Goal: Task Accomplishment & Management: Manage account settings

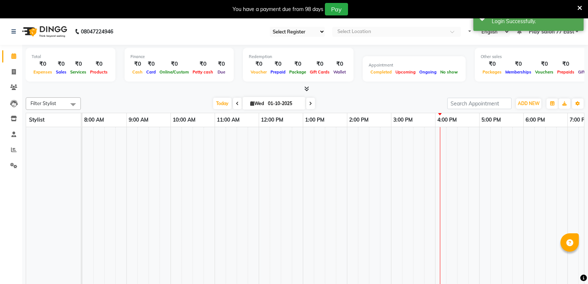
select select "95"
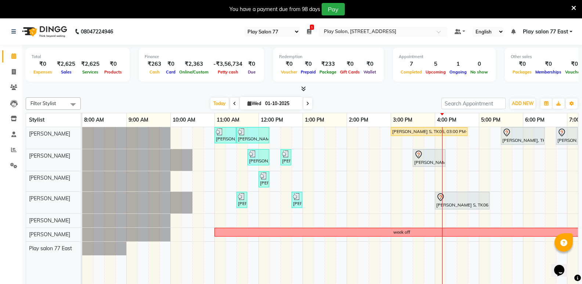
click at [420, 163] on div "[PERSON_NAME], TK02, 03:30 PM-04:15 PM, Men Hair Cut - Hair Cut Men (Stylist)" at bounding box center [429, 157] width 31 height 15
select select "7"
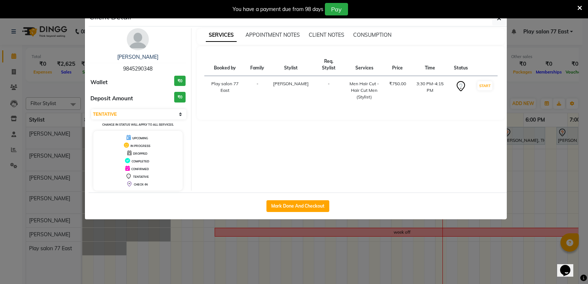
click at [331, 206] on div "Mark Done And Checkout" at bounding box center [298, 206] width 418 height 27
click at [324, 202] on button "Mark Done And Checkout" at bounding box center [297, 206] width 63 height 12
select select "service"
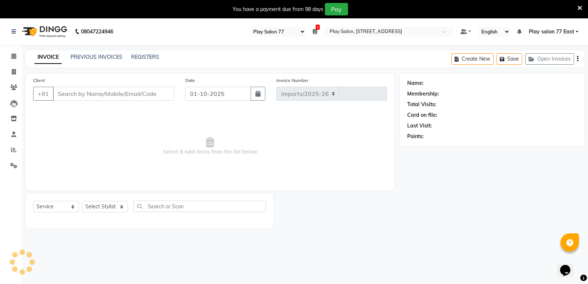
select select "8547"
type input "1092"
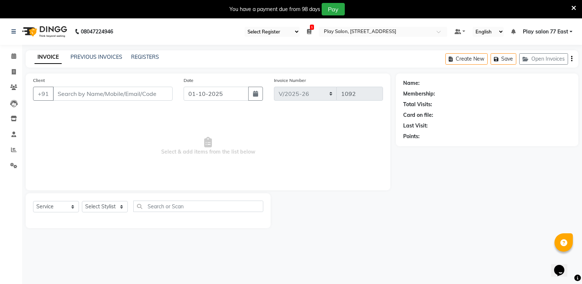
type input "9845290348"
select select "84936"
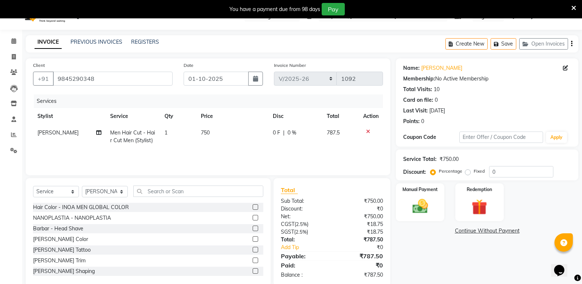
scroll to position [29, 0]
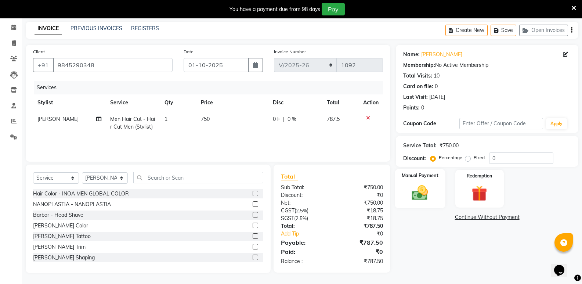
click at [425, 187] on img at bounding box center [420, 192] width 26 height 19
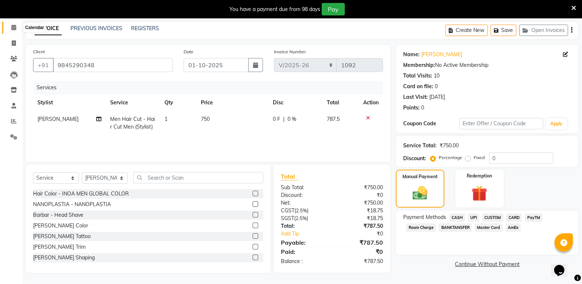
click at [14, 24] on span at bounding box center [13, 28] width 13 height 8
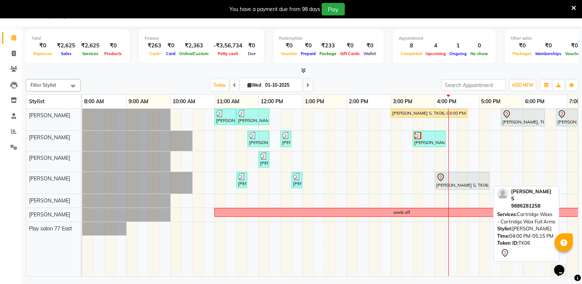
click at [448, 181] on div at bounding box center [463, 177] width 52 height 9
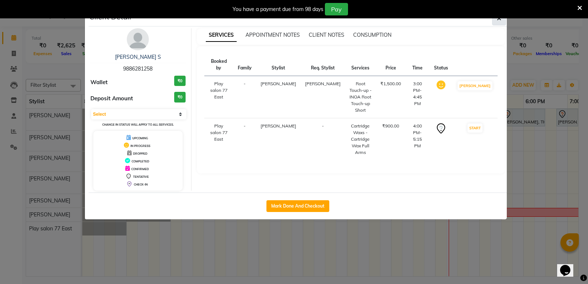
click at [498, 22] on span "button" at bounding box center [499, 18] width 4 height 7
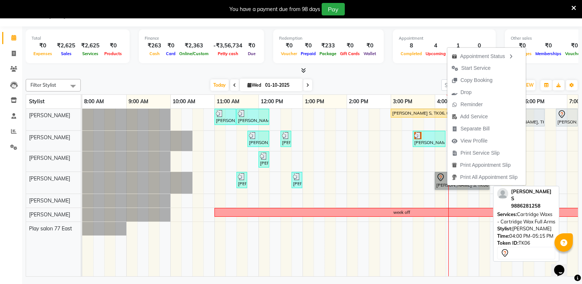
click at [451, 188] on link "[PERSON_NAME] S, TK06, 04:00 PM-05:15 PM, Cartridge Waxs - Cartridge Wax Full A…" at bounding box center [462, 181] width 55 height 18
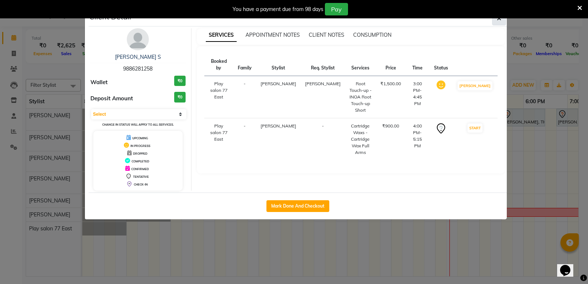
drag, startPoint x: 451, startPoint y: 188, endPoint x: 494, endPoint y: 19, distance: 173.5
click at [494, 19] on button "button" at bounding box center [499, 18] width 14 height 14
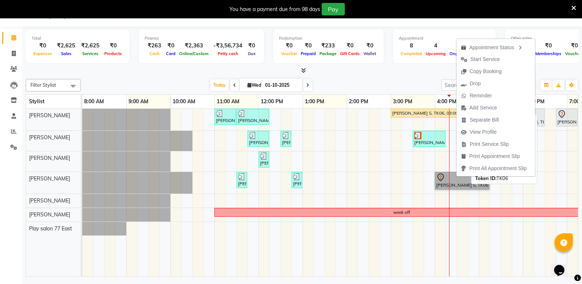
click at [436, 111] on div "[PERSON_NAME] S, TK06, 03:00 PM-04:45 PM, Root Touch-up - INOA Root Touch-up Sh…" at bounding box center [429, 113] width 75 height 7
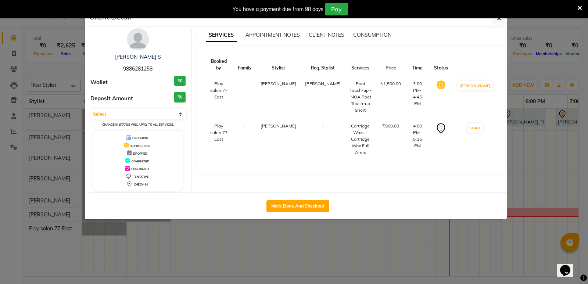
drag, startPoint x: 436, startPoint y: 111, endPoint x: 498, endPoint y: 18, distance: 111.9
click at [498, 18] on div "You have a payment due from 98 days Pay" at bounding box center [294, 9] width 588 height 18
click at [498, 21] on icon "button" at bounding box center [499, 18] width 4 height 6
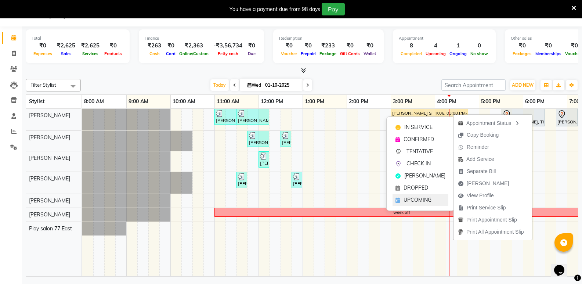
click at [430, 202] on span "UPCOMING" at bounding box center [418, 200] width 28 height 8
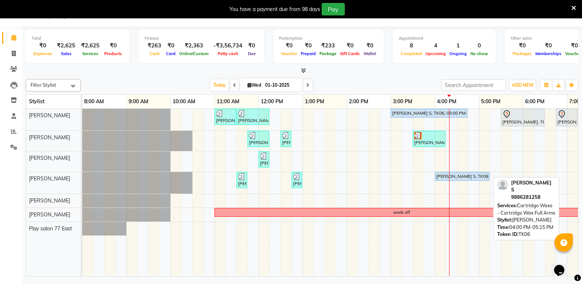
click at [448, 176] on div "[PERSON_NAME] S, TK06, 04:00 PM-05:15 PM, Cartridge Waxs - Cartridge Wax Full A…" at bounding box center [462, 176] width 53 height 7
select select "5"
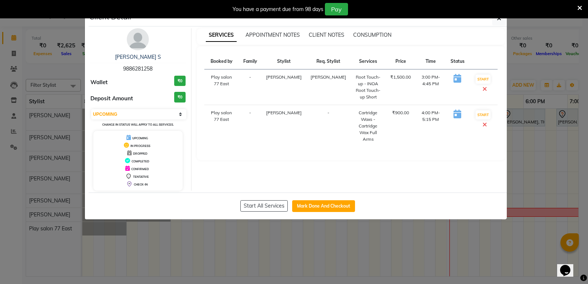
drag, startPoint x: 448, startPoint y: 176, endPoint x: 423, endPoint y: 157, distance: 31.7
click at [423, 157] on div "Booked by Family Stylist Req. Stylist Services Price Time Status Play salon 77 …" at bounding box center [351, 103] width 308 height 114
click at [502, 21] on button "button" at bounding box center [499, 18] width 14 height 14
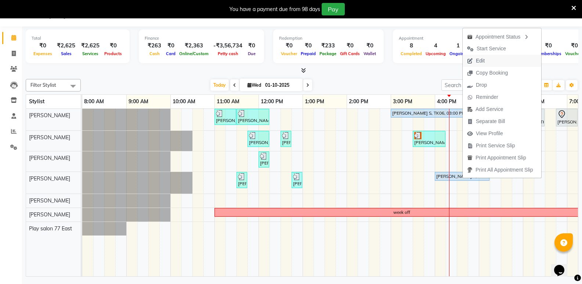
click at [483, 61] on span "Edit" at bounding box center [480, 61] width 9 height 8
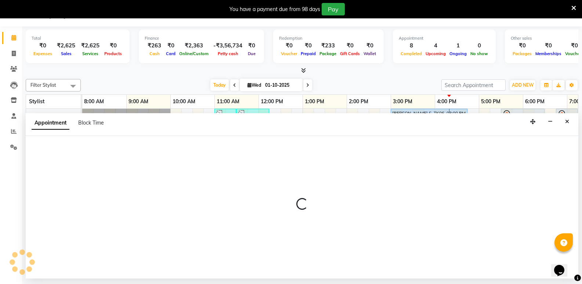
select select "tentative"
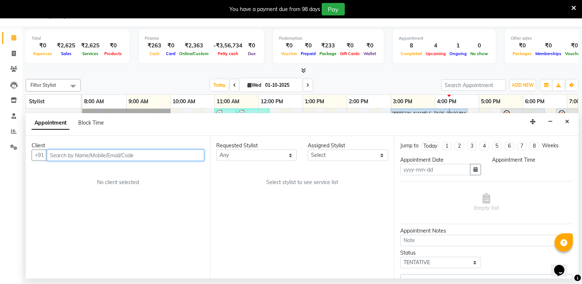
type input "01-10-2025"
select select "upcoming"
select select "900"
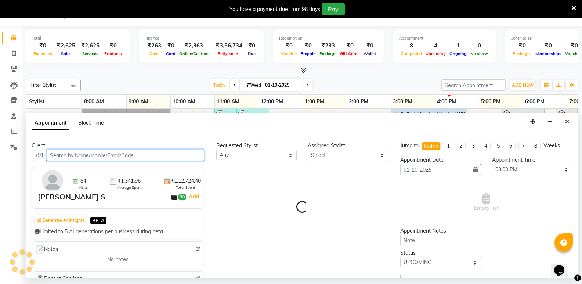
select select "84932"
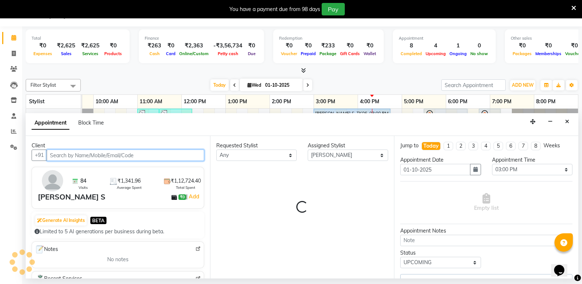
select select "4301"
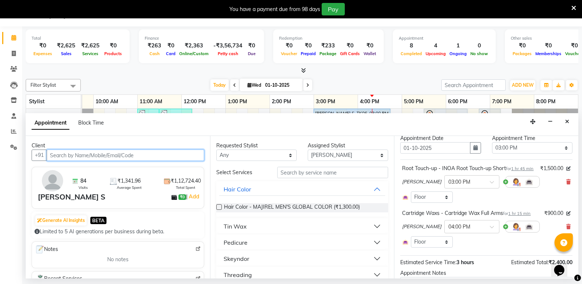
scroll to position [37, 0]
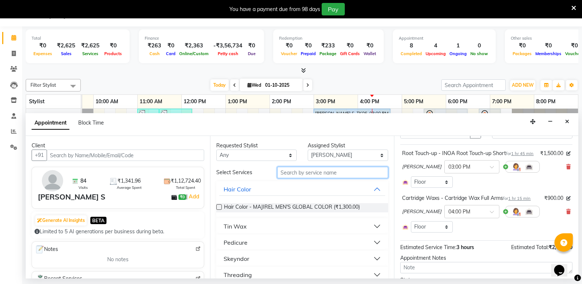
click at [312, 171] on input "text" at bounding box center [332, 172] width 111 height 11
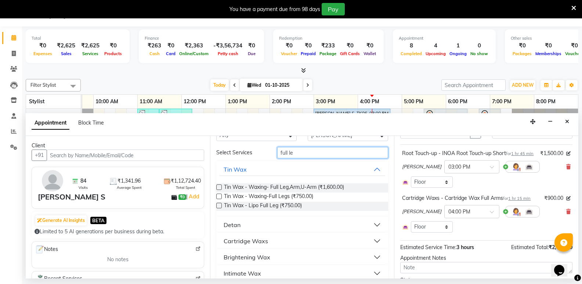
scroll to position [22, 0]
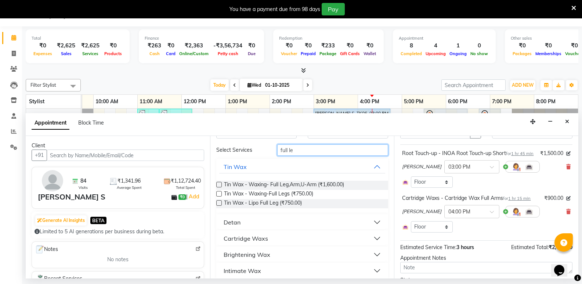
type input "full le"
click at [331, 242] on button "Cartridge Waxs" at bounding box center [302, 238] width 166 height 13
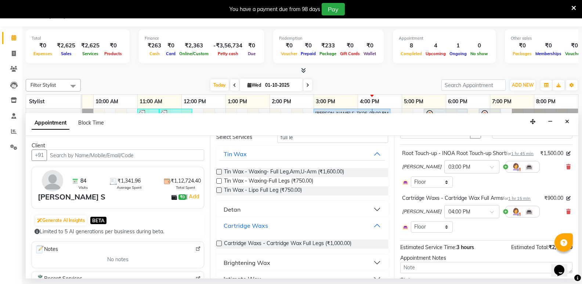
scroll to position [36, 0]
click at [219, 242] on label at bounding box center [219, 243] width 6 height 6
click at [219, 242] on input "checkbox" at bounding box center [218, 243] width 5 height 5
checkbox input "false"
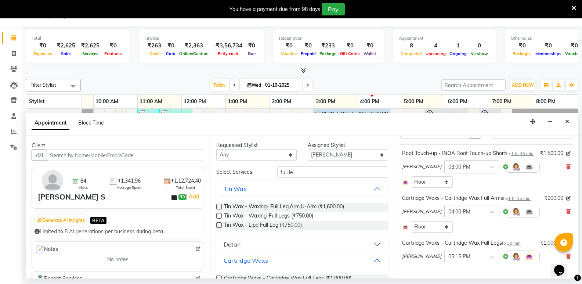
scroll to position [0, 0]
drag, startPoint x: 298, startPoint y: 176, endPoint x: 276, endPoint y: 177, distance: 21.8
click at [277, 177] on input "full le" at bounding box center [332, 172] width 111 height 11
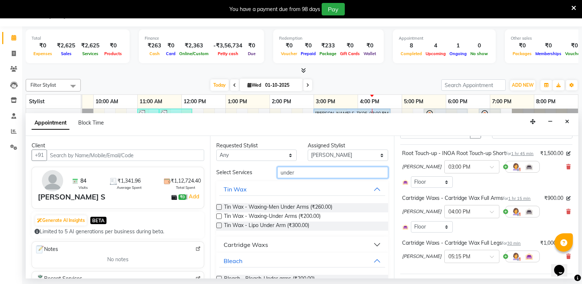
type input "under"
click at [269, 244] on button "Cartridge Waxs" at bounding box center [302, 244] width 166 height 13
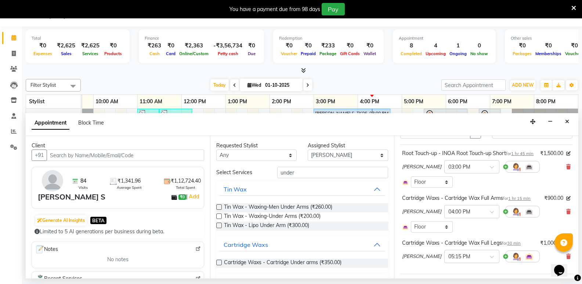
click at [222, 263] on label at bounding box center [219, 263] width 6 height 6
click at [221, 263] on input "checkbox" at bounding box center [218, 263] width 5 height 5
checkbox input "false"
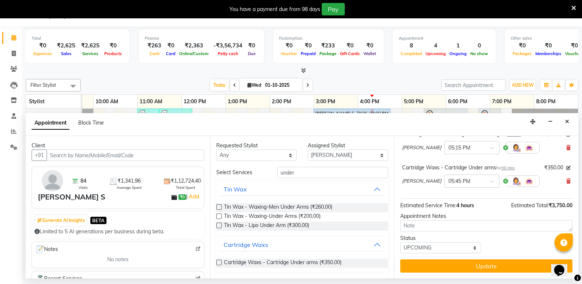
scroll to position [153, 0]
click at [277, 173] on input "under" at bounding box center [332, 172] width 111 height 11
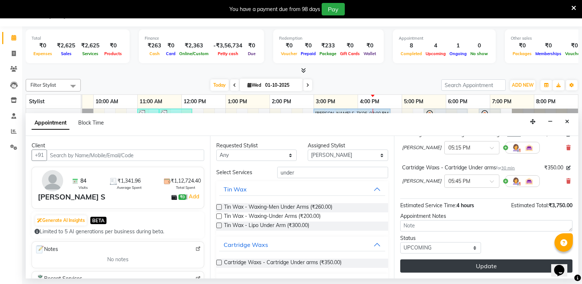
click at [474, 267] on button "Update" at bounding box center [487, 265] width 172 height 13
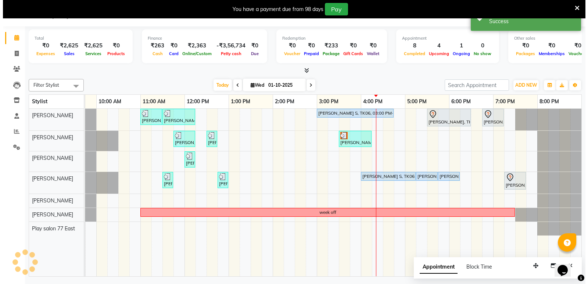
scroll to position [0, 0]
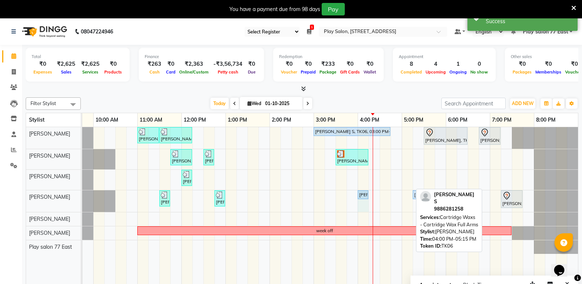
drag, startPoint x: 412, startPoint y: 197, endPoint x: 366, endPoint y: 195, distance: 45.9
click at [5, 195] on div "[PERSON_NAME], TK01, 11:30 AM-11:45 AM, Manicure - File & Polish [PERSON_NAME],…" at bounding box center [5, 201] width 0 height 22
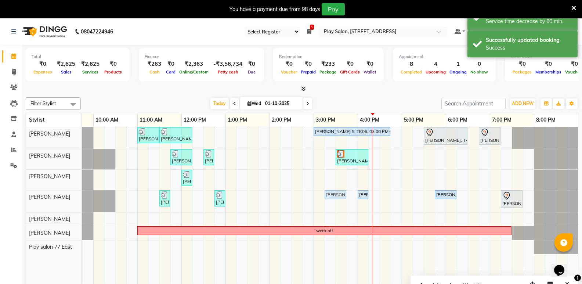
drag, startPoint x: 419, startPoint y: 195, endPoint x: 334, endPoint y: 198, distance: 84.9
click at [5, 198] on div "[PERSON_NAME], TK01, 11:30 AM-11:45 AM, Manicure - File & Polish [PERSON_NAME],…" at bounding box center [5, 201] width 0 height 22
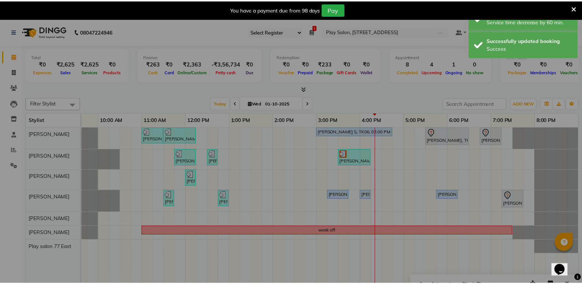
scroll to position [0, 72]
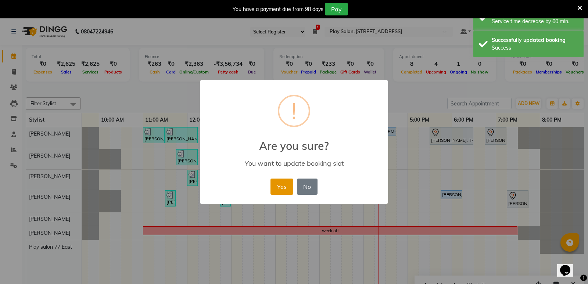
click at [276, 183] on button "Yes" at bounding box center [281, 187] width 22 height 16
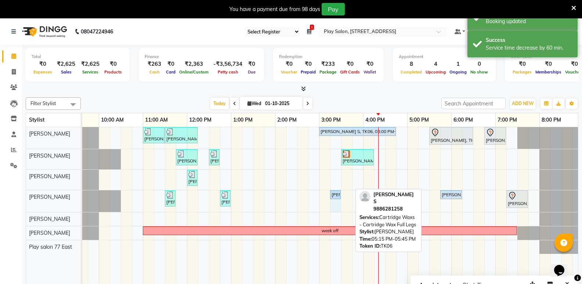
drag, startPoint x: 348, startPoint y: 193, endPoint x: 338, endPoint y: 190, distance: 10.5
click at [338, 190] on div "[PERSON_NAME] ., TK03, 11:00 AM-11:30 AM, [PERSON_NAME] Trim [PERSON_NAME], TK0…" at bounding box center [297, 211] width 573 height 168
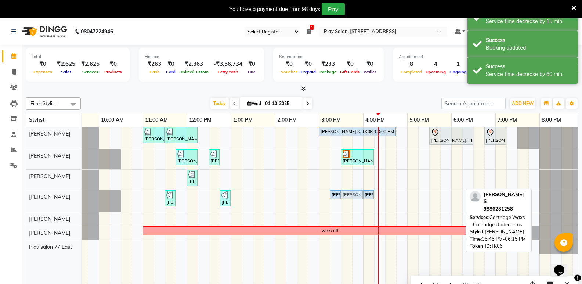
drag, startPoint x: 449, startPoint y: 196, endPoint x: 346, endPoint y: 199, distance: 102.6
click at [11, 199] on div "[PERSON_NAME], TK01, 11:30 AM-11:45 AM, Manicure - File & Polish [PERSON_NAME],…" at bounding box center [11, 201] width 0 height 22
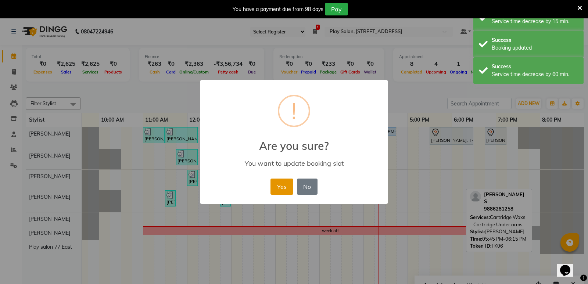
click at [282, 183] on button "Yes" at bounding box center [281, 187] width 22 height 16
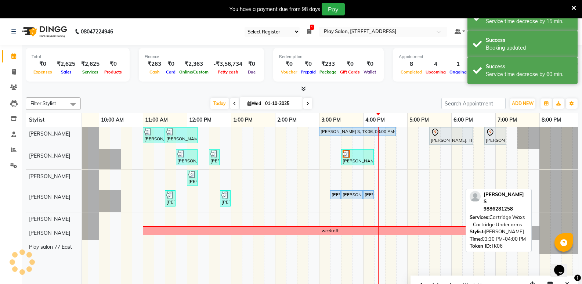
click at [353, 197] on div "[PERSON_NAME] S, TK06, 03:30 PM-04:00 PM, Cartridge Waxs - Cartridge Under arms" at bounding box center [352, 194] width 20 height 7
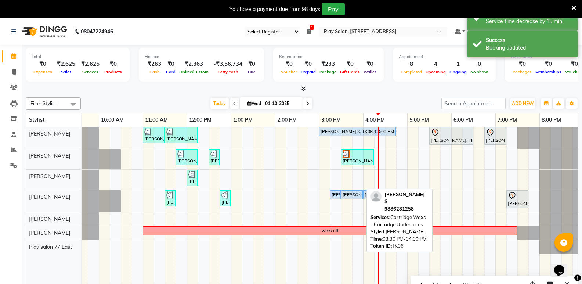
click at [353, 193] on div "[PERSON_NAME] S, TK06, 03:30 PM-04:00 PM, Cartridge Waxs - Cartridge Under arms" at bounding box center [352, 194] width 20 height 7
select select "5"
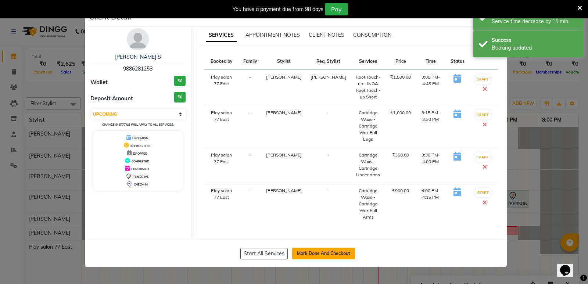
click at [338, 248] on button "Mark Done And Checkout" at bounding box center [323, 254] width 63 height 12
select select "8547"
select select "service"
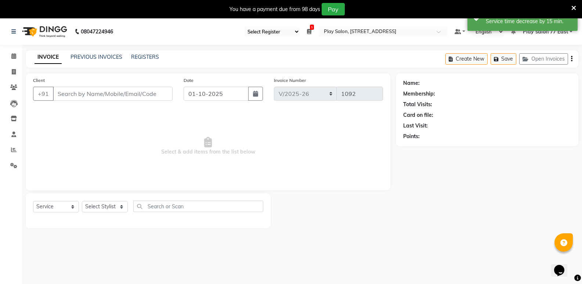
type input "9886281258"
select select "84932"
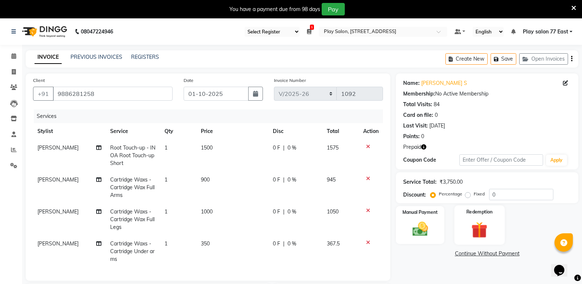
click at [473, 227] on img at bounding box center [480, 230] width 26 height 20
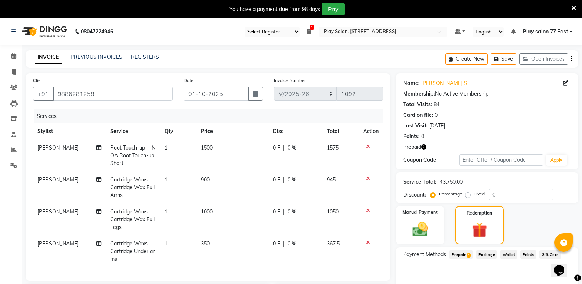
click at [459, 255] on span "Prepaid 1" at bounding box center [461, 254] width 24 height 8
click at [12, 54] on icon at bounding box center [13, 56] width 5 height 6
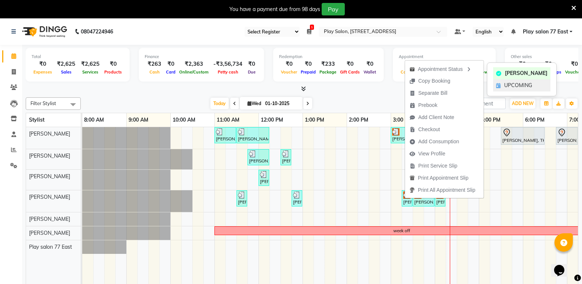
click at [510, 85] on span "UPCOMING" at bounding box center [519, 86] width 28 height 8
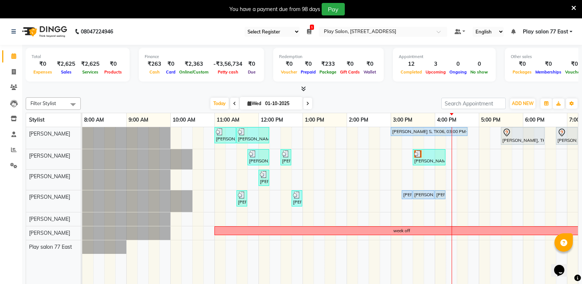
click at [414, 156] on div "[PERSON_NAME], TK02, 03:30 PM-04:15 PM, Men Hair Cut - Hair Cut Men (Stylist)" at bounding box center [429, 157] width 31 height 14
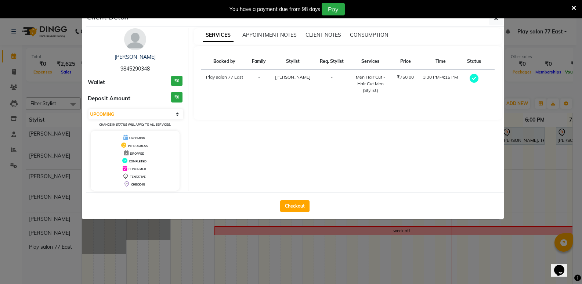
select select "3"
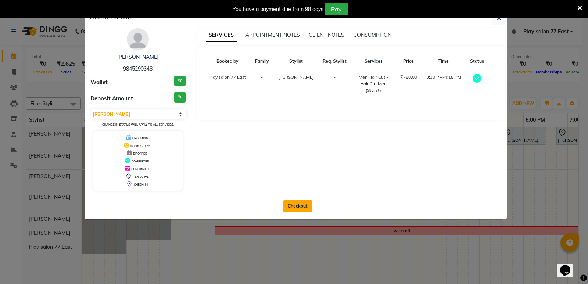
drag, startPoint x: 294, startPoint y: 210, endPoint x: 292, endPoint y: 205, distance: 5.4
click at [294, 209] on button "Checkout" at bounding box center [297, 206] width 29 height 12
select select "8547"
select select "service"
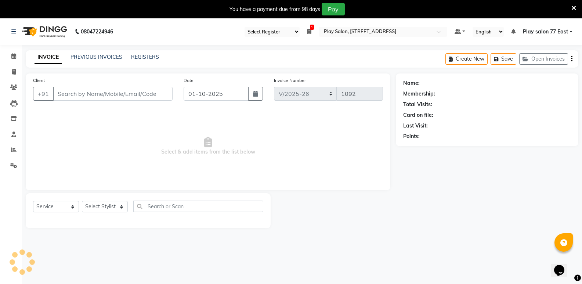
type input "9845290348"
select select "84936"
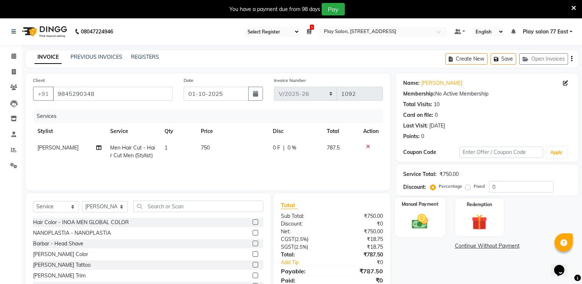
click at [418, 219] on img at bounding box center [420, 221] width 26 height 19
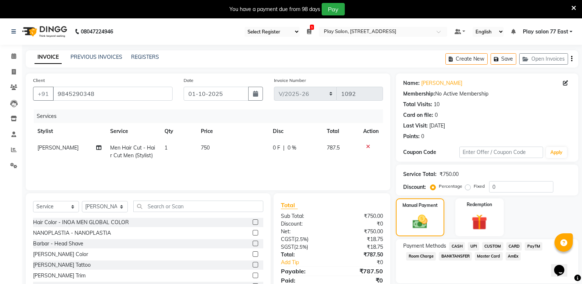
click at [517, 247] on span "CARD" at bounding box center [515, 246] width 16 height 8
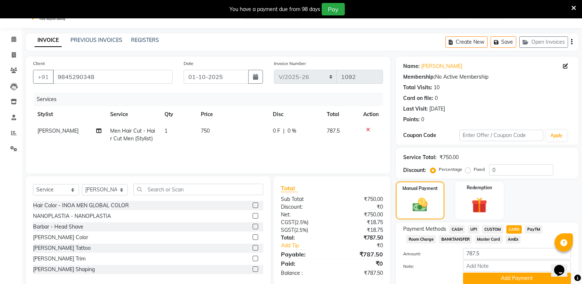
scroll to position [21, 0]
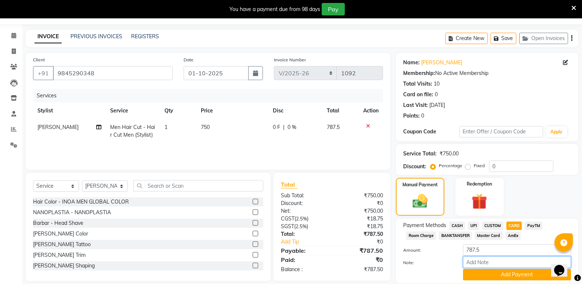
click at [518, 263] on input "Note:" at bounding box center [517, 261] width 108 height 11
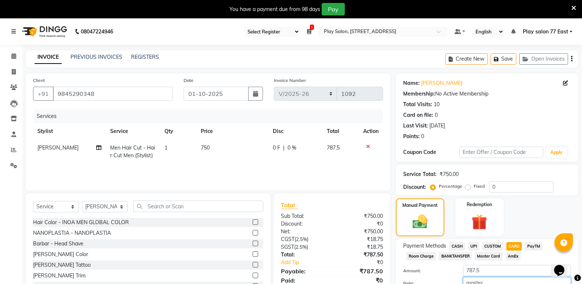
scroll to position [2, 0]
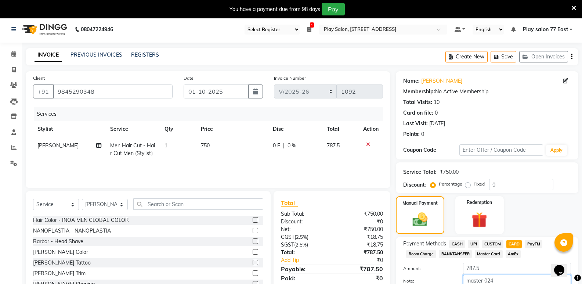
type input "master 0244"
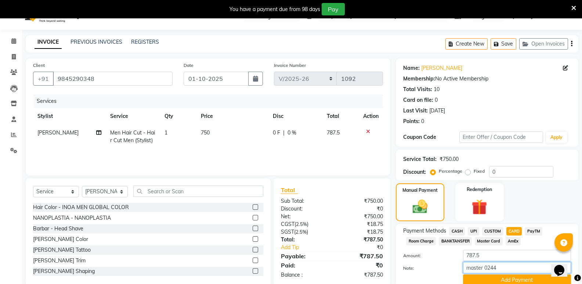
scroll to position [46, 0]
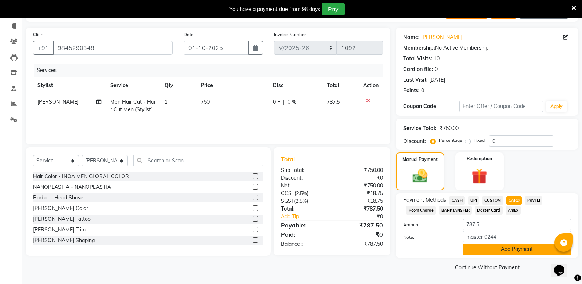
click at [512, 248] on button "Add Payment" at bounding box center [517, 249] width 108 height 11
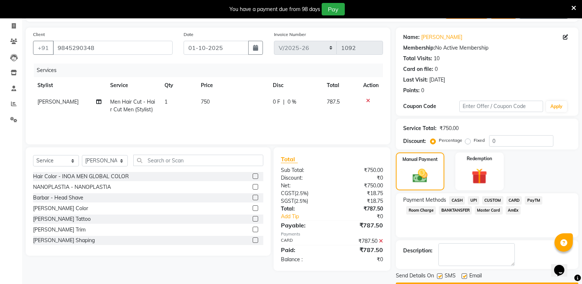
scroll to position [67, 0]
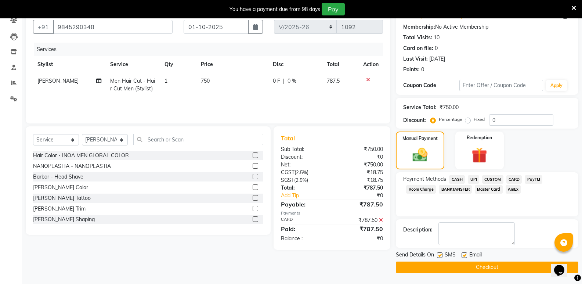
click at [507, 270] on button "Checkout" at bounding box center [487, 267] width 183 height 11
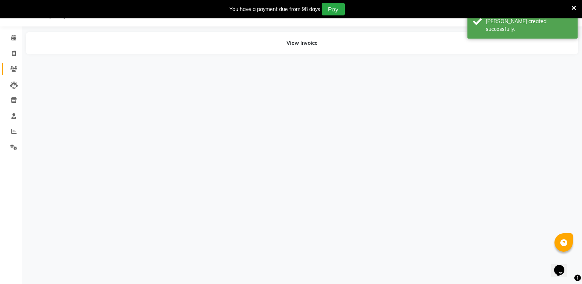
scroll to position [18, 0]
click at [13, 39] on icon at bounding box center [13, 38] width 5 height 6
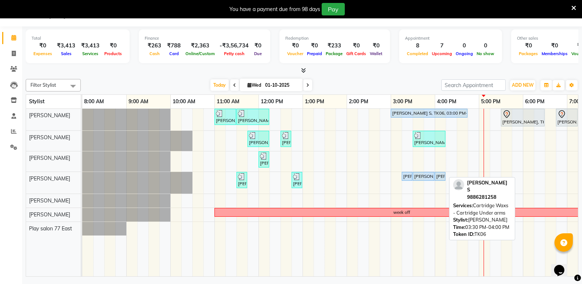
click at [433, 175] on div at bounding box center [434, 176] width 3 height 8
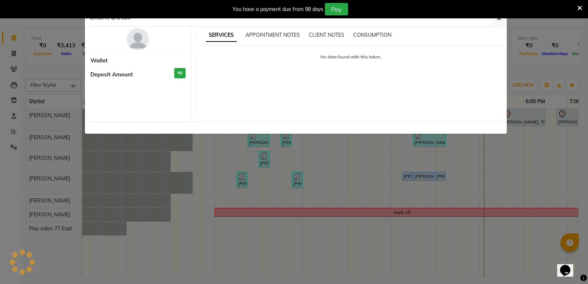
select select "5"
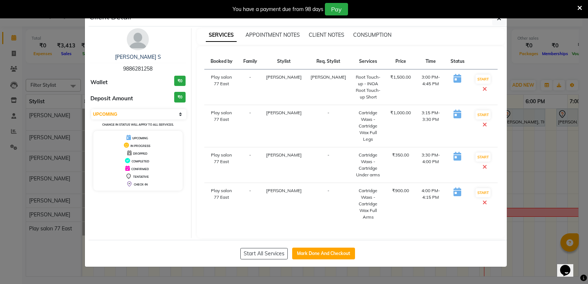
click at [499, 26] on div "Client Detail" at bounding box center [298, 19] width 418 height 16
click at [496, 19] on button "button" at bounding box center [499, 18] width 14 height 14
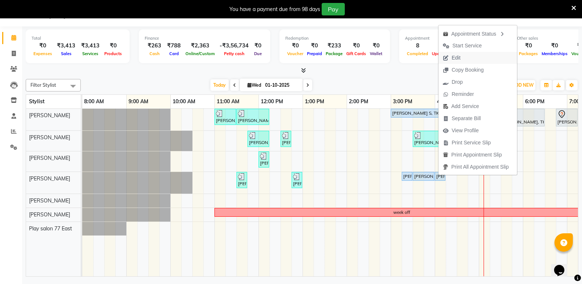
click at [455, 61] on span "Edit" at bounding box center [456, 58] width 9 height 8
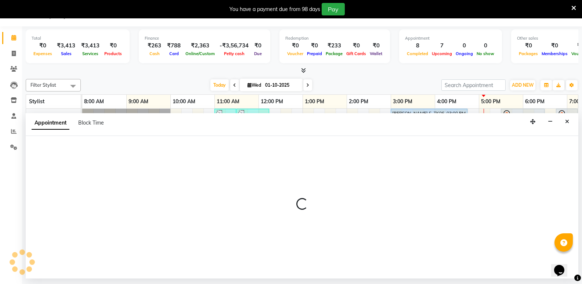
select select "tentative"
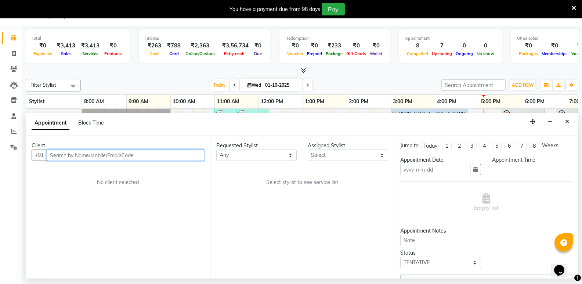
type input "01-10-2025"
select select "upcoming"
select select "84932"
select select "900"
select select
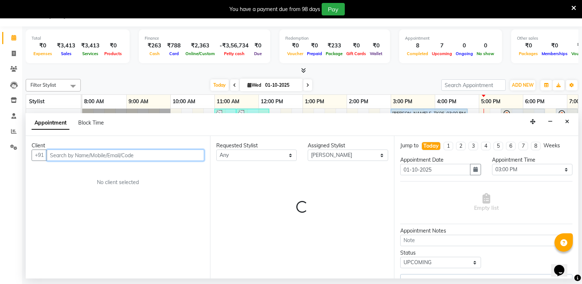
select select
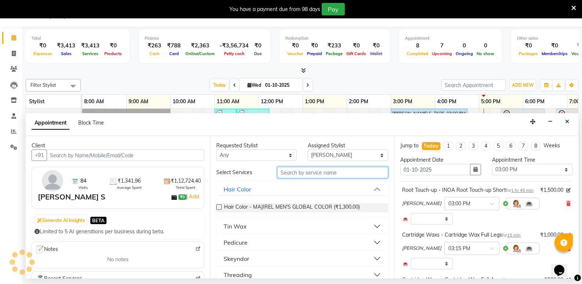
click at [334, 176] on input "text" at bounding box center [332, 172] width 111 height 11
type input "tre"
select select "4301"
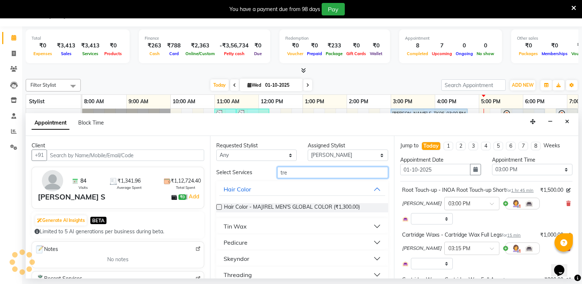
select select "4301"
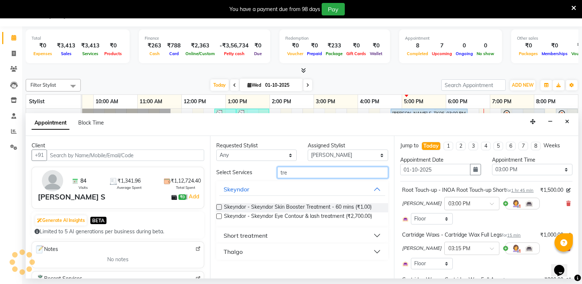
scroll to position [0, 77]
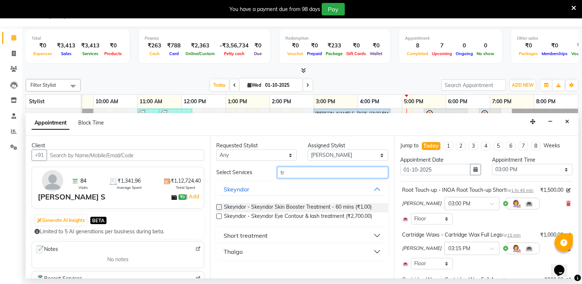
type input "t"
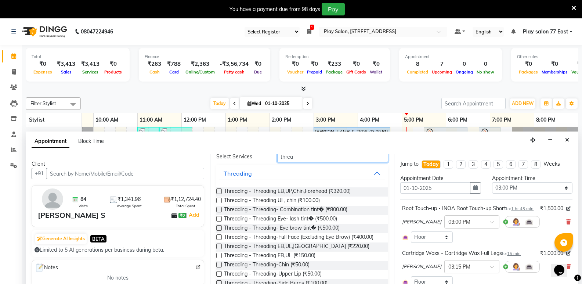
scroll to position [56, 0]
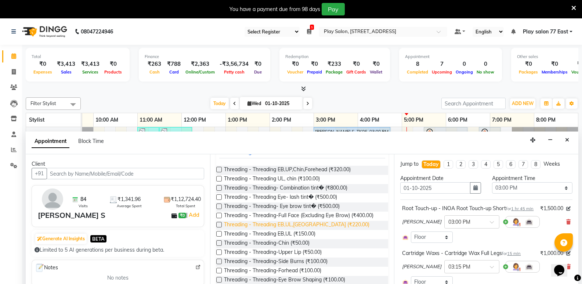
type input "threa"
click at [297, 226] on span "Threading - Threading EB,UL,[GEOGRAPHIC_DATA] (₹220.00)" at bounding box center [297, 225] width 146 height 9
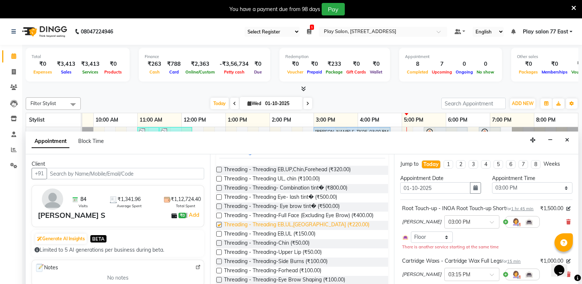
checkbox input "false"
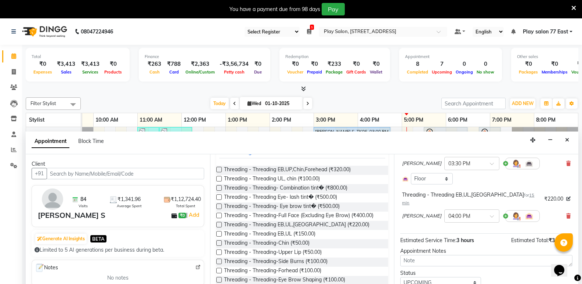
scroll to position [217, 0]
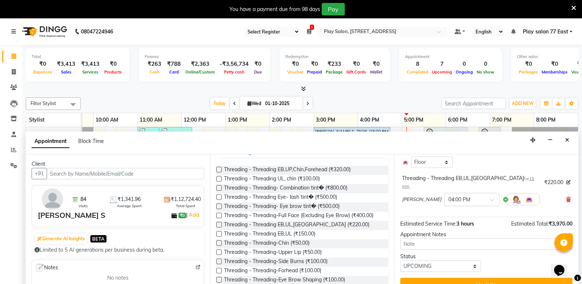
click at [542, 281] on button "Update" at bounding box center [487, 284] width 172 height 13
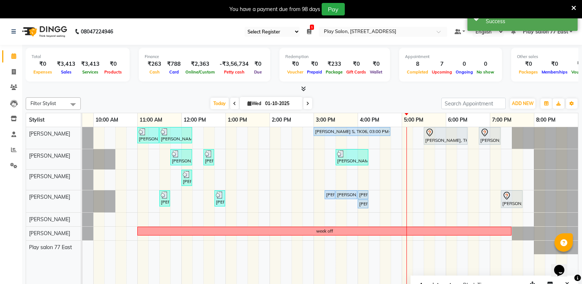
click at [359, 134] on div "[PERSON_NAME] S, TK06, 03:00 PM-04:45 PM, Root Touch-up - INOA Root Touch-up Sh…" at bounding box center [352, 131] width 75 height 7
select select "5"
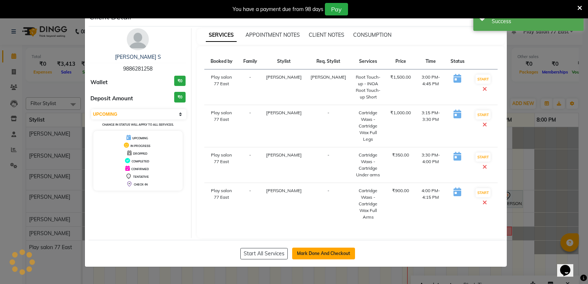
click at [346, 248] on button "Mark Done And Checkout" at bounding box center [323, 254] width 63 height 12
select select "service"
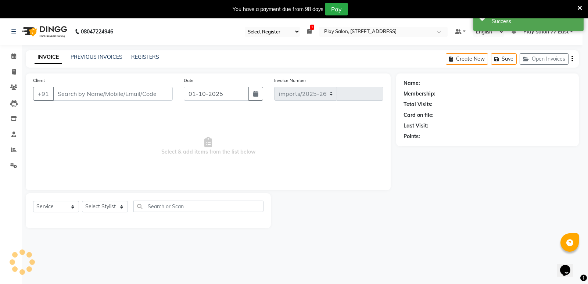
select select "8547"
type input "1093"
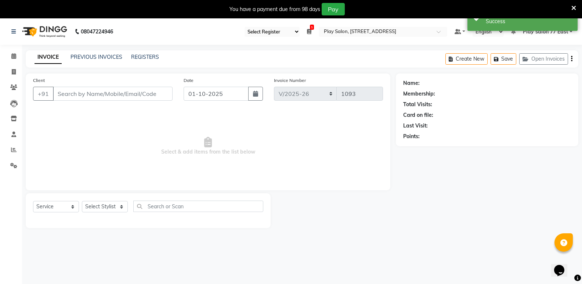
type input "9886281258"
select select "84932"
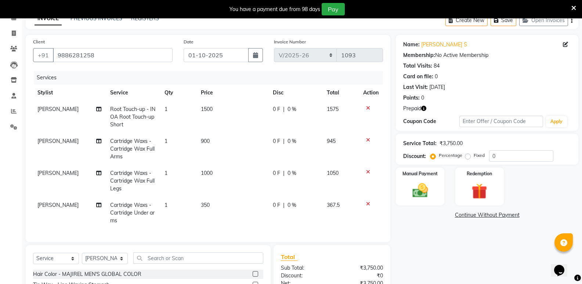
scroll to position [37, 0]
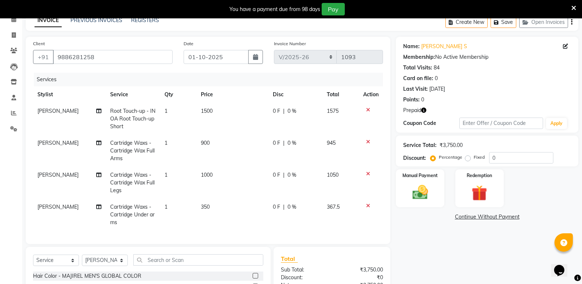
drag, startPoint x: 315, startPoint y: 230, endPoint x: 317, endPoint y: 236, distance: 6.6
click at [317, 236] on div "Services Stylist Service Qty Price Disc Total Action [PERSON_NAME] Root Touch-u…" at bounding box center [208, 155] width 350 height 164
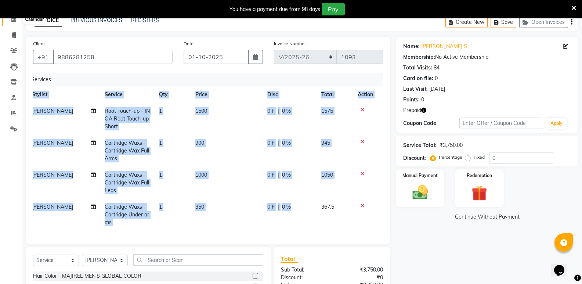
click at [17, 19] on span at bounding box center [13, 19] width 13 height 8
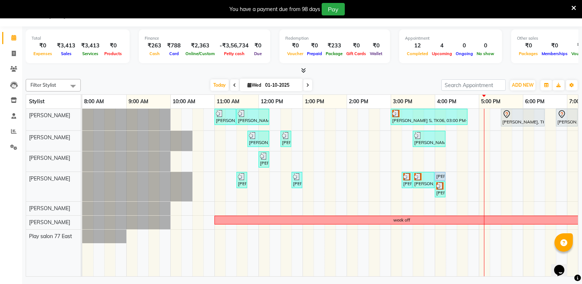
drag, startPoint x: 444, startPoint y: 192, endPoint x: 451, endPoint y: 182, distance: 12.4
click at [451, 182] on div "[PERSON_NAME] ., TK03, 11:00 AM-11:30 AM, [PERSON_NAME] Trim [PERSON_NAME], TK0…" at bounding box center [368, 193] width 573 height 168
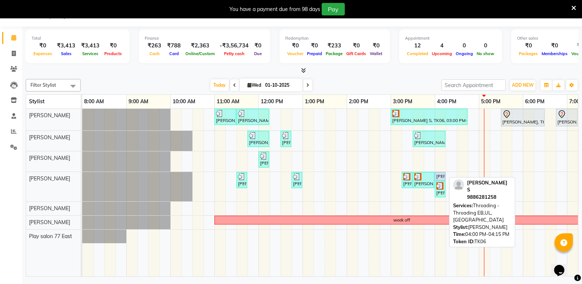
click at [441, 177] on div "[PERSON_NAME], TK06, 04:00 PM-04:15 PM, Threading - Threading EB,UL,[GEOGRAPHIC…" at bounding box center [440, 176] width 9 height 7
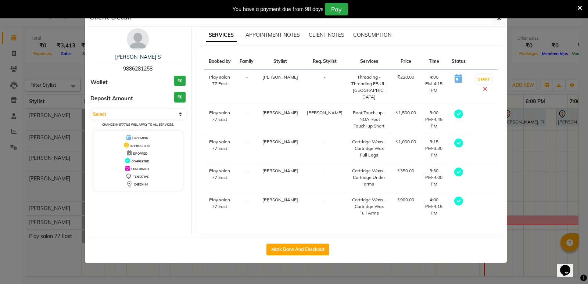
click at [313, 263] on div "Mark Done And Checkout" at bounding box center [298, 249] width 418 height 27
click at [312, 255] on button "Mark Done And Checkout" at bounding box center [297, 250] width 63 height 12
select select "service"
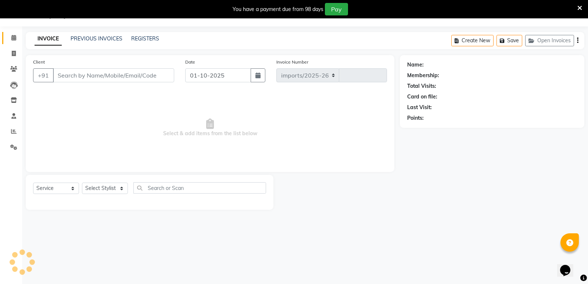
select select "8547"
type input "1093"
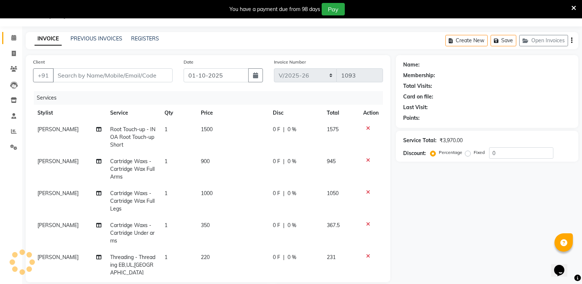
type input "9886281258"
select select "84932"
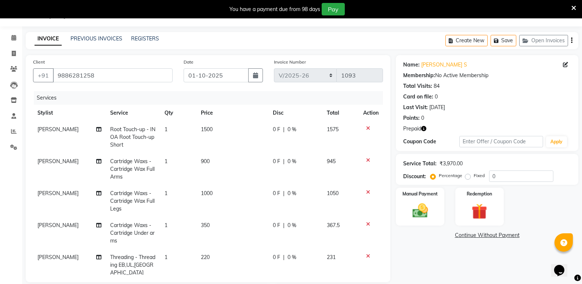
click at [201, 258] on span "220" at bounding box center [205, 257] width 9 height 7
select select "84932"
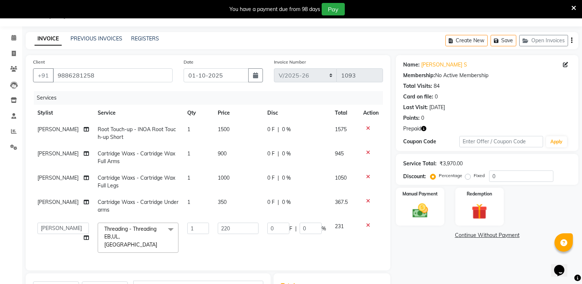
click at [203, 256] on div "Client [PHONE_NUMBER] Date [DATE] Invoice Number imports/2025-26 V/2025 V/[PHON…" at bounding box center [208, 162] width 365 height 215
click at [221, 232] on input "220" at bounding box center [238, 228] width 41 height 11
type input "250"
click at [431, 212] on img at bounding box center [420, 210] width 26 height 19
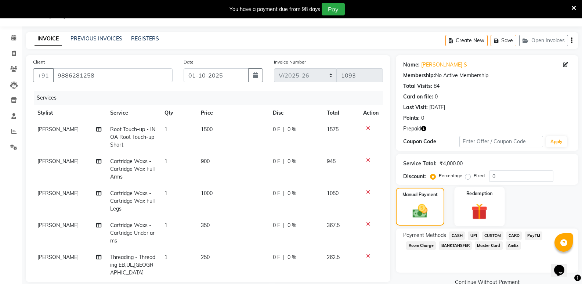
click at [475, 207] on img at bounding box center [480, 211] width 26 height 20
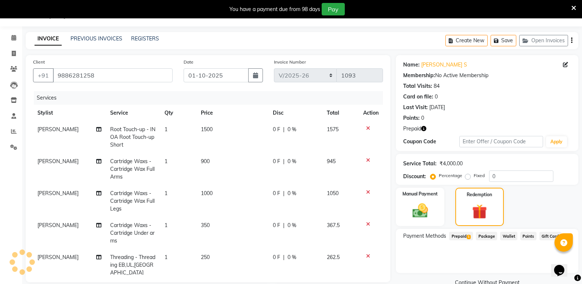
click at [468, 235] on span "1" at bounding box center [469, 237] width 4 height 4
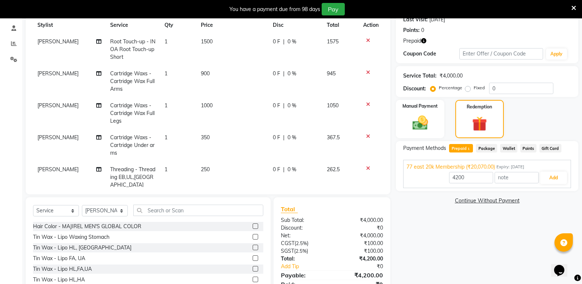
scroll to position [107, 0]
click at [475, 175] on input "4200" at bounding box center [471, 176] width 44 height 11
type input "4"
type input "4000"
click at [507, 179] on input "text" at bounding box center [517, 176] width 44 height 11
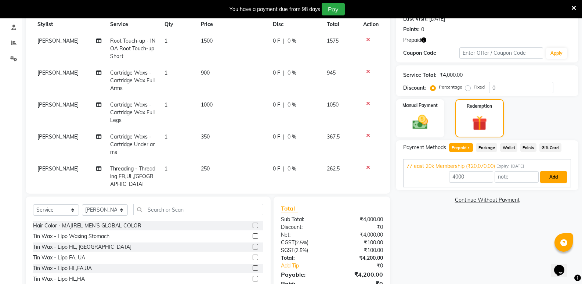
click at [552, 174] on button "Add" at bounding box center [554, 177] width 27 height 12
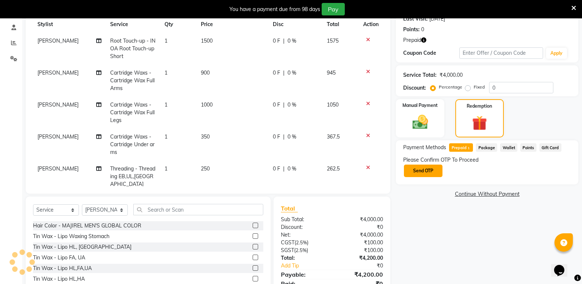
click at [416, 173] on button "Send OTP" at bounding box center [423, 171] width 39 height 12
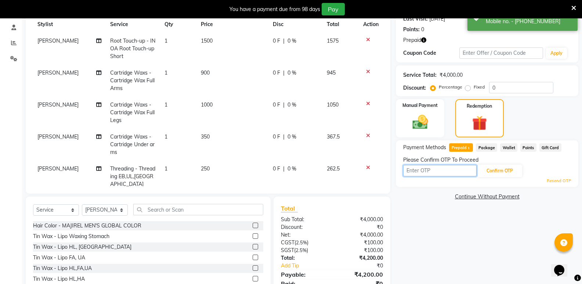
click at [407, 171] on input "text" at bounding box center [439, 170] width 73 height 11
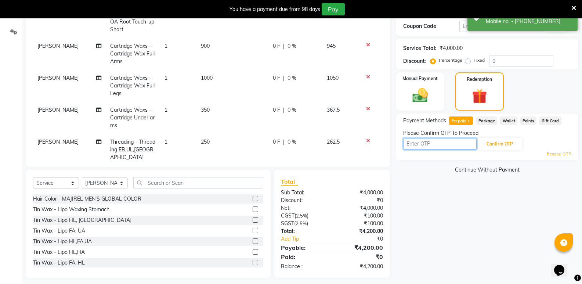
scroll to position [139, 0]
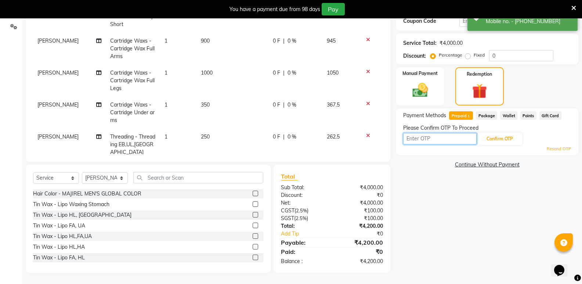
click at [436, 137] on input "text" at bounding box center [439, 138] width 73 height 11
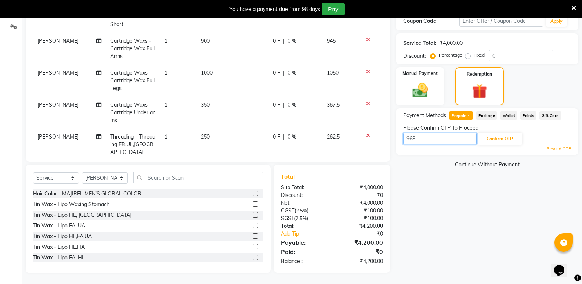
type input "9685"
click at [497, 143] on button "Confirm OTP" at bounding box center [500, 139] width 45 height 12
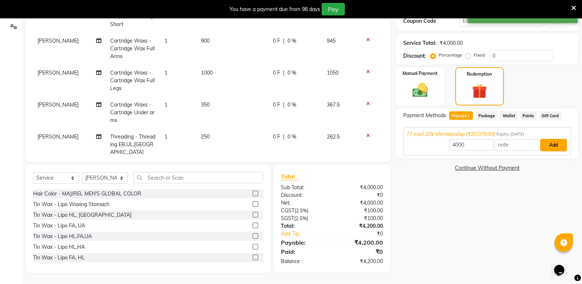
click at [559, 147] on button "Add" at bounding box center [554, 145] width 27 height 12
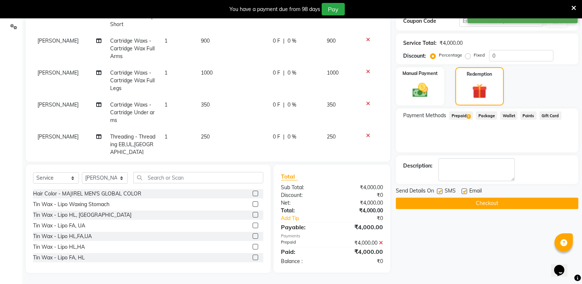
click at [506, 205] on button "Checkout" at bounding box center [487, 203] width 183 height 11
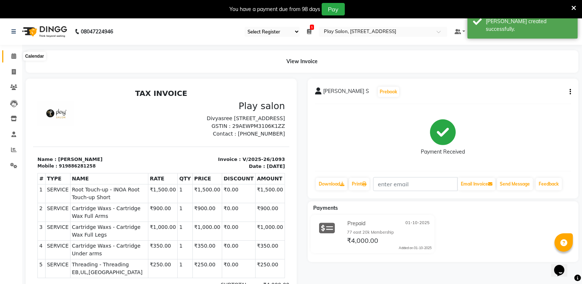
click at [14, 57] on icon at bounding box center [13, 56] width 5 height 6
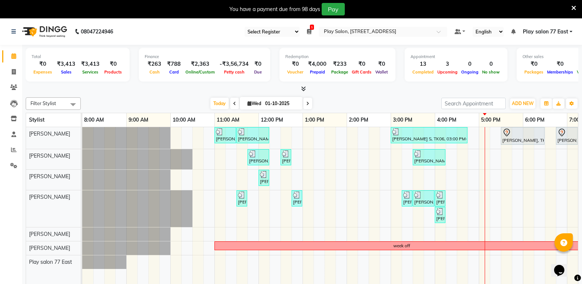
click at [537, 179] on div "[PERSON_NAME] ., TK03, 11:00 AM-11:30 AM, [PERSON_NAME] Trim [PERSON_NAME], TK0…" at bounding box center [368, 211] width 573 height 168
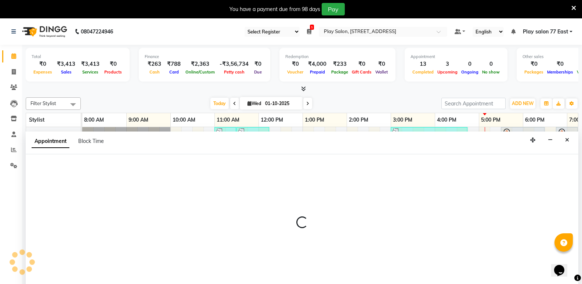
scroll to position [18, 0]
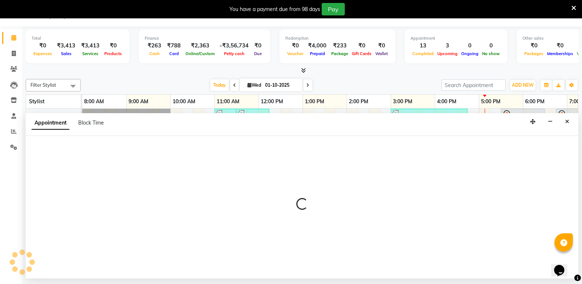
select select "84937"
select select "tentative"
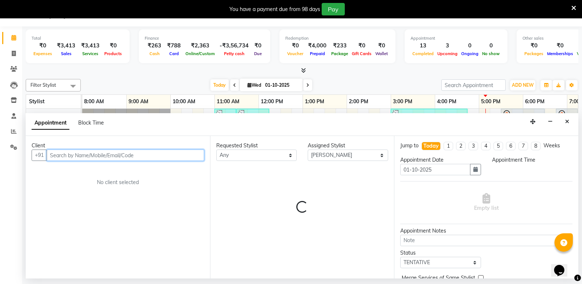
select select "1095"
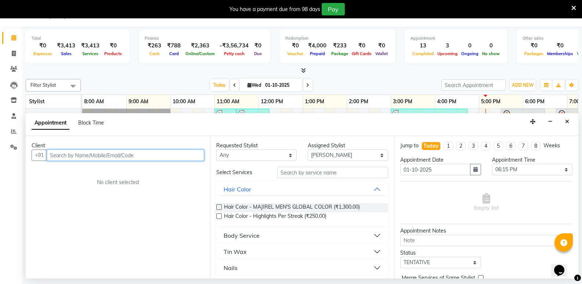
paste input "98403 34843"
click at [69, 154] on input "98403 34843" at bounding box center [110, 155] width 127 height 11
click at [67, 155] on input "98403 34843" at bounding box center [110, 155] width 127 height 11
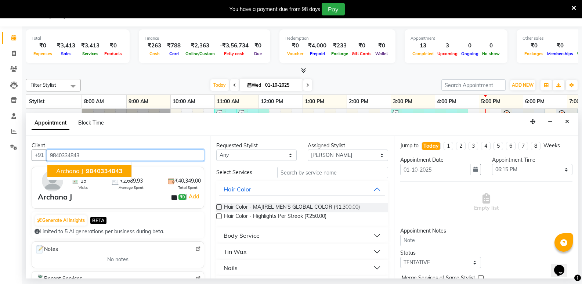
click at [117, 171] on span "9840334843" at bounding box center [104, 170] width 37 height 7
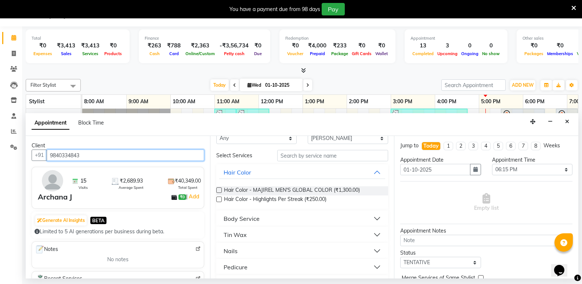
scroll to position [0, 0]
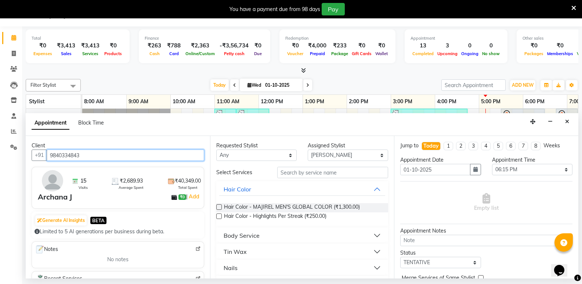
type input "9840334843"
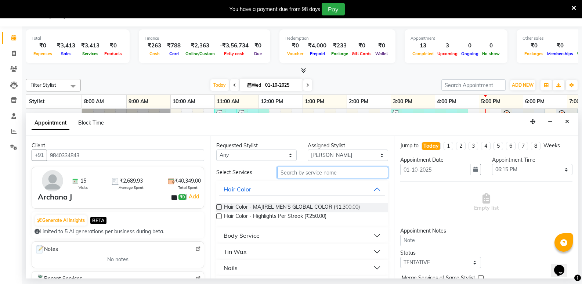
click at [298, 173] on input "text" at bounding box center [332, 172] width 111 height 11
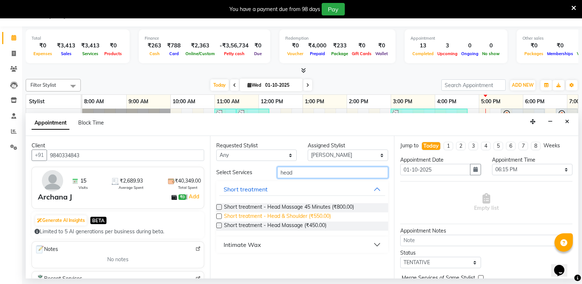
type input "head"
click at [283, 218] on span "Short treatment - Head & Shoulder (₹550.00)" at bounding box center [277, 216] width 107 height 9
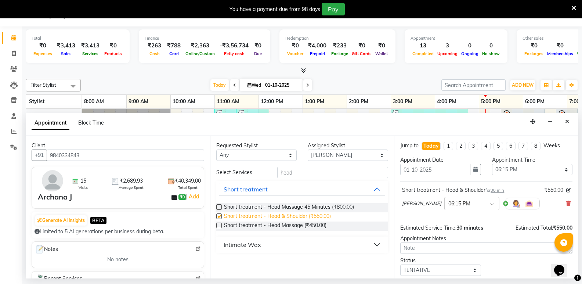
checkbox input "false"
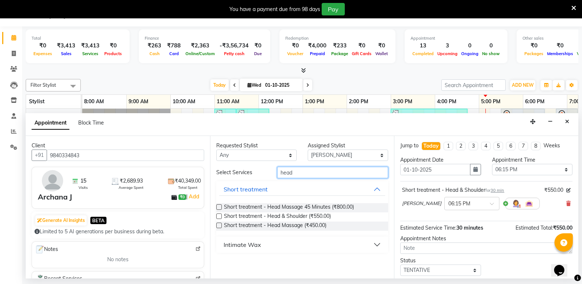
drag, startPoint x: 288, startPoint y: 171, endPoint x: 279, endPoint y: 171, distance: 9.2
click at [279, 171] on input "head" at bounding box center [332, 172] width 111 height 11
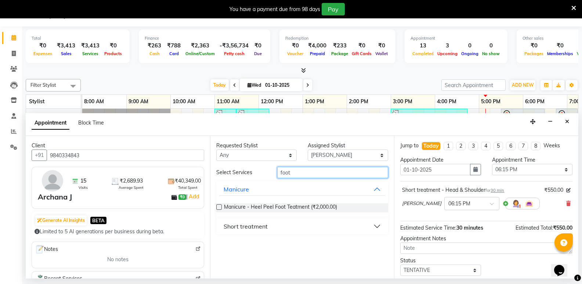
type input "foot"
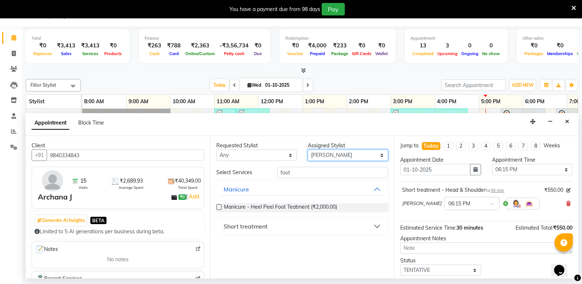
click at [348, 157] on select "Select [PERSON_NAME] [PERSON_NAME] Play salon 77 East [PERSON_NAME] [PERSON_NAM…" at bounding box center [348, 155] width 80 height 11
select select "84932"
click at [308, 150] on select "Select [PERSON_NAME] [PERSON_NAME] Play salon 77 East [PERSON_NAME] [PERSON_NAM…" at bounding box center [348, 155] width 80 height 11
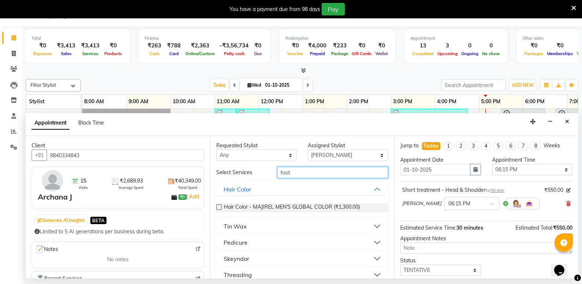
click at [297, 176] on input "foot" at bounding box center [332, 172] width 111 height 11
type input "foot"
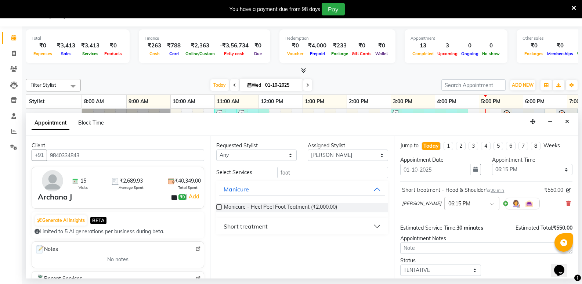
click at [231, 225] on div "Short treatment" at bounding box center [246, 226] width 44 height 9
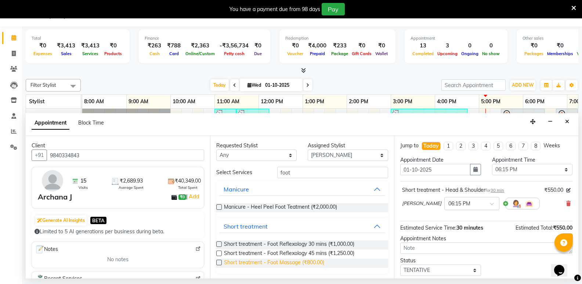
click at [290, 262] on span "Short treatment - Foot Massage (₹800.00)" at bounding box center [274, 263] width 100 height 9
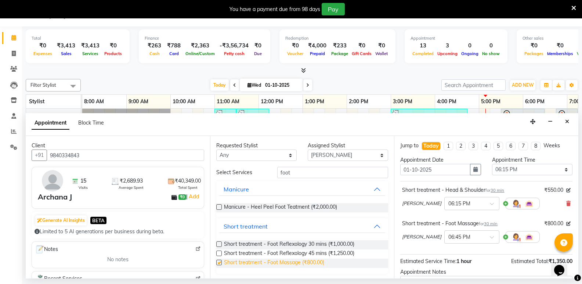
checkbox input "false"
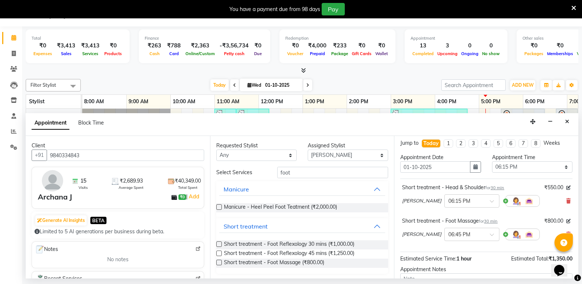
scroll to position [77, 0]
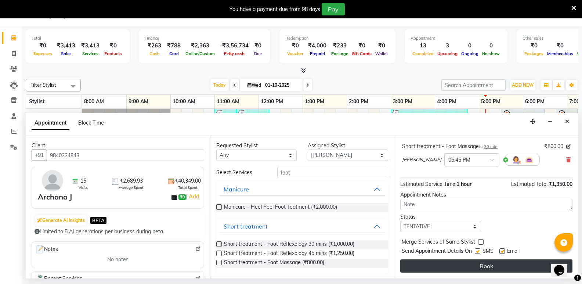
click at [494, 268] on button "Book" at bounding box center [487, 265] width 172 height 13
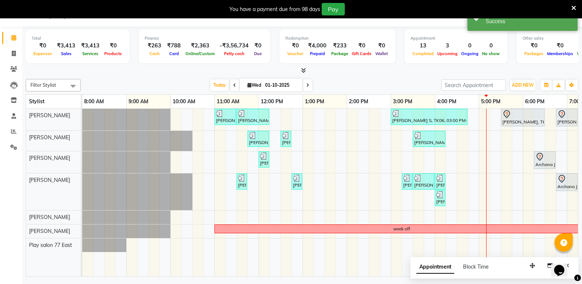
scroll to position [0, 0]
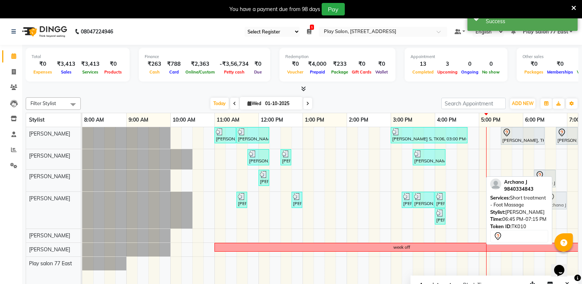
drag, startPoint x: 563, startPoint y: 200, endPoint x: 556, endPoint y: 200, distance: 7.4
click at [82, 200] on div "[PERSON_NAME], TK01, 11:30 AM-11:45 AM, Manicure - File & Polish [PERSON_NAME],…" at bounding box center [82, 210] width 0 height 37
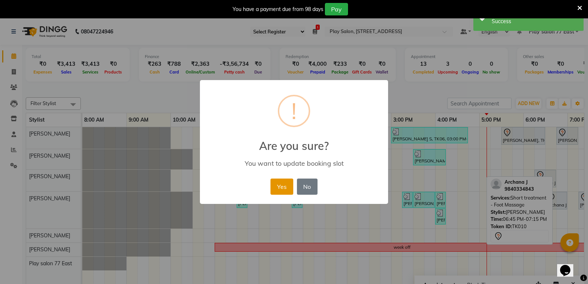
click at [276, 186] on button "Yes" at bounding box center [281, 187] width 22 height 16
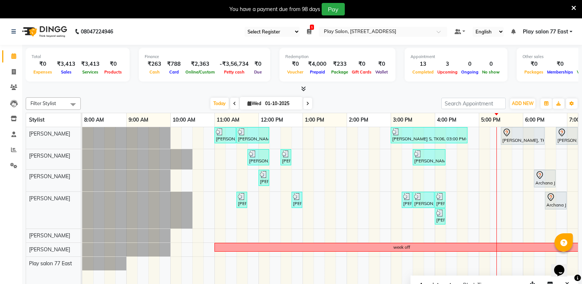
click at [309, 102] on span at bounding box center [308, 103] width 9 height 11
type input "02-10-2025"
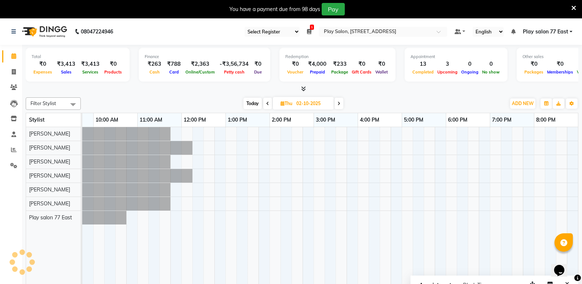
scroll to position [0, 77]
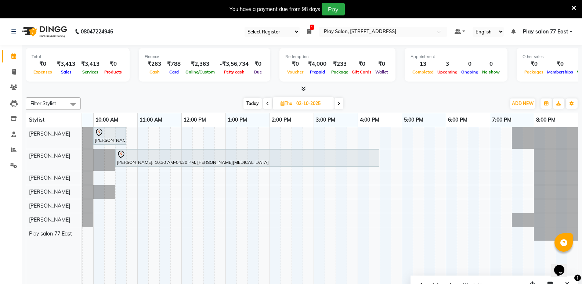
click at [232, 135] on div "[PERSON_NAME] A, 10:00 AM-10:45 AM, Hair Styling - Blowdry + shampoo + conditio…" at bounding box center [291, 211] width 573 height 168
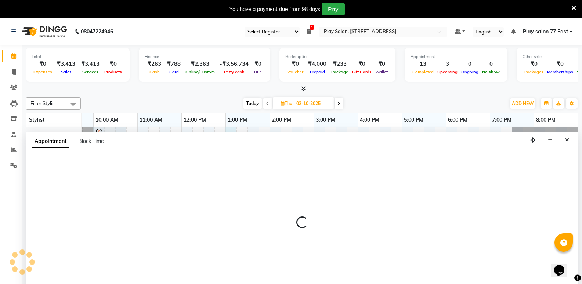
scroll to position [18, 0]
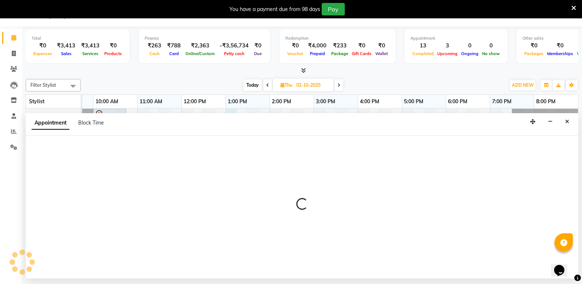
select select "84935"
select select "tentative"
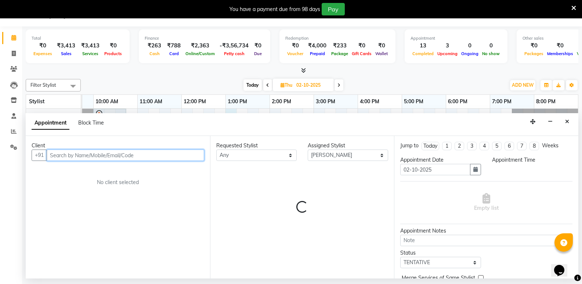
select select "780"
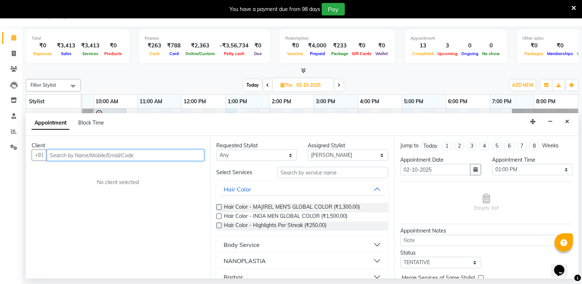
click at [160, 152] on input "text" at bounding box center [126, 155] width 158 height 11
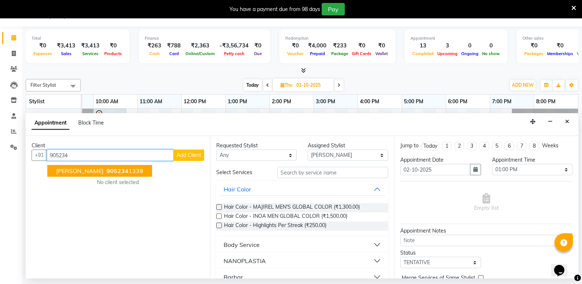
click at [95, 167] on button "[PERSON_NAME] 905234 1339" at bounding box center [99, 171] width 105 height 12
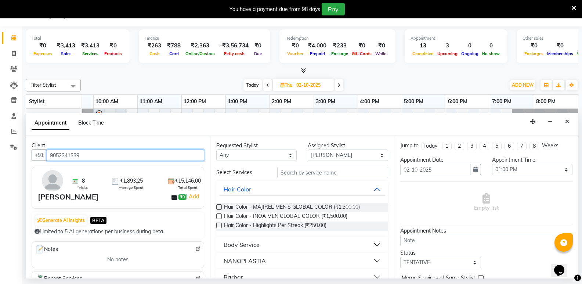
type input "9052341339"
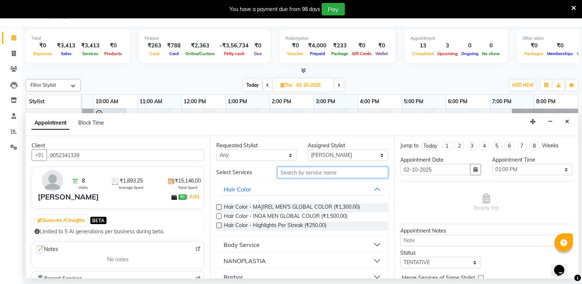
click at [312, 169] on input "text" at bounding box center [332, 172] width 111 height 11
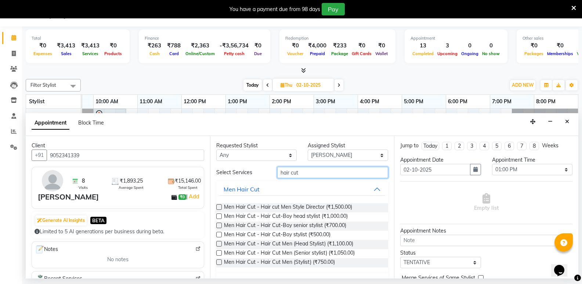
type input "hair cut"
click at [220, 261] on label at bounding box center [219, 262] width 6 height 6
click at [220, 261] on input "checkbox" at bounding box center [218, 263] width 5 height 5
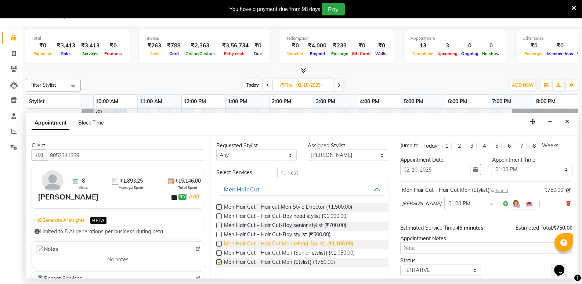
checkbox input "false"
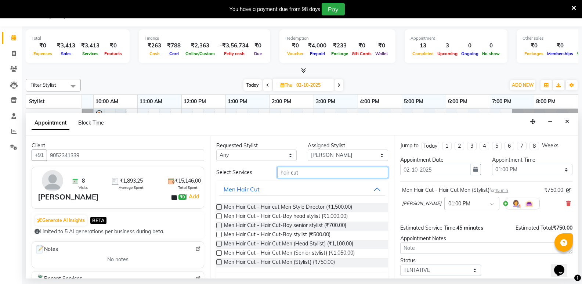
click at [340, 169] on input "hair cut" at bounding box center [332, 172] width 111 height 11
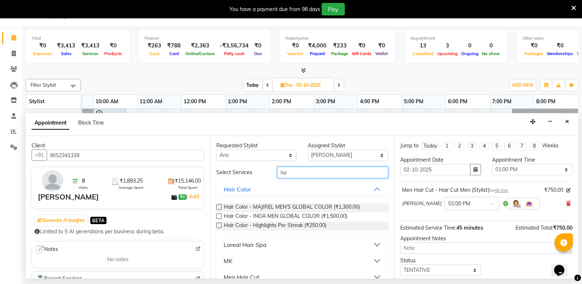
type input "h"
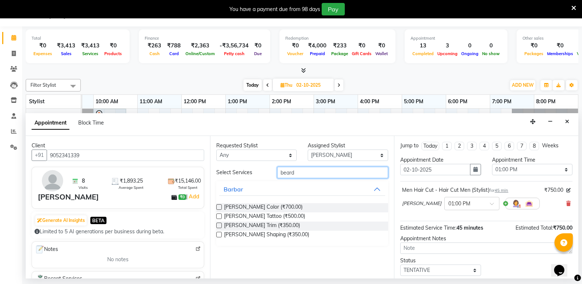
type input "beard"
click at [220, 233] on label at bounding box center [219, 235] width 6 height 6
click at [220, 233] on input "checkbox" at bounding box center [218, 235] width 5 height 5
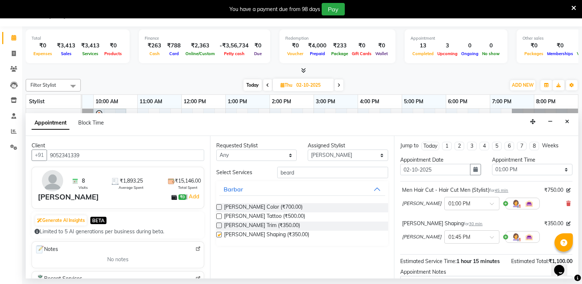
checkbox input "false"
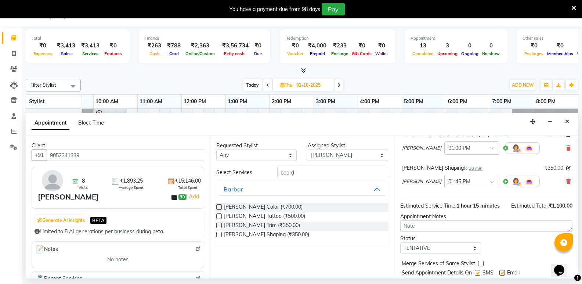
scroll to position [73, 0]
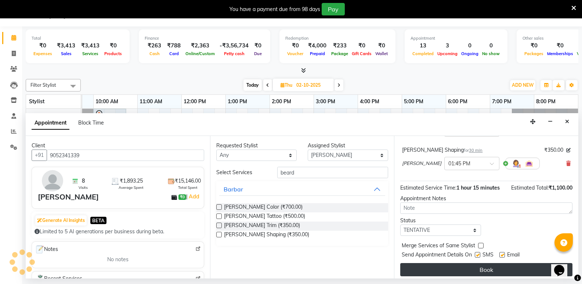
click at [461, 270] on button "Book" at bounding box center [487, 269] width 172 height 13
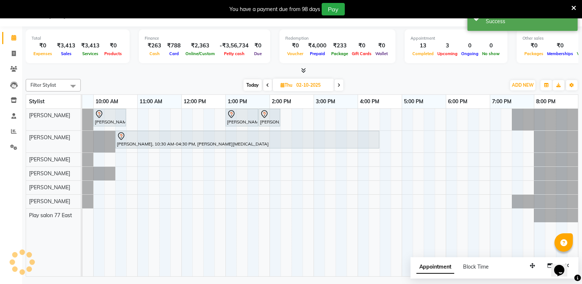
scroll to position [0, 0]
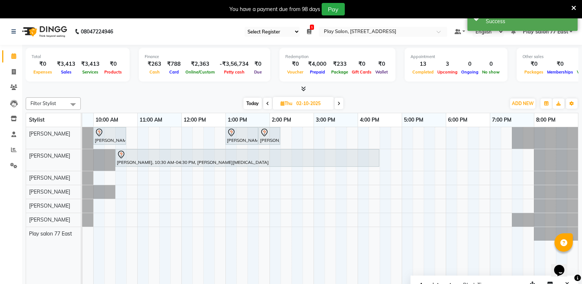
click at [265, 105] on span at bounding box center [267, 103] width 9 height 11
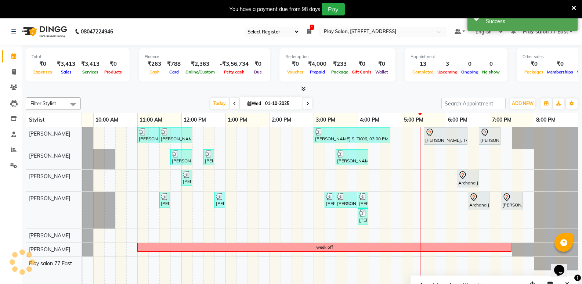
scroll to position [0, 77]
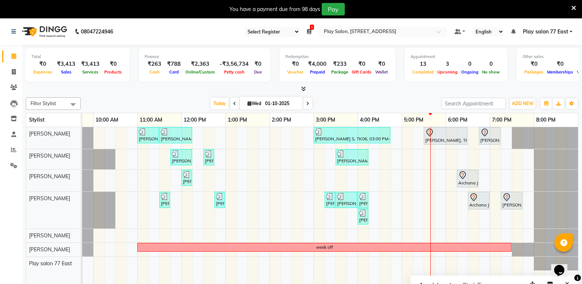
click at [233, 100] on span at bounding box center [234, 103] width 9 height 11
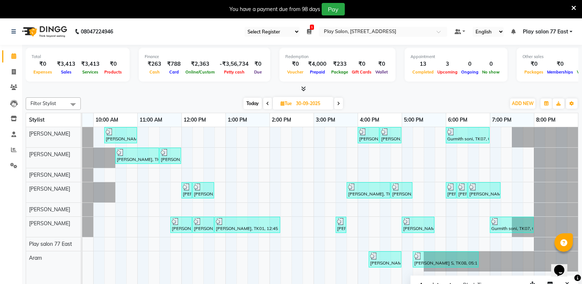
click at [339, 101] on icon at bounding box center [338, 103] width 3 height 4
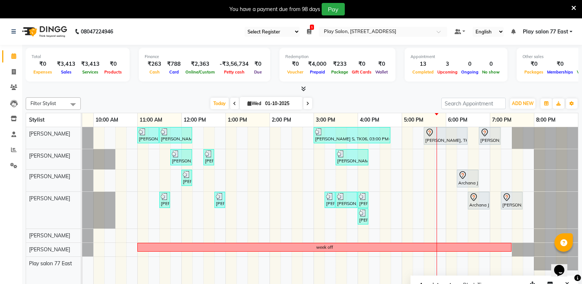
click at [308, 104] on icon at bounding box center [307, 103] width 3 height 4
type input "02-10-2025"
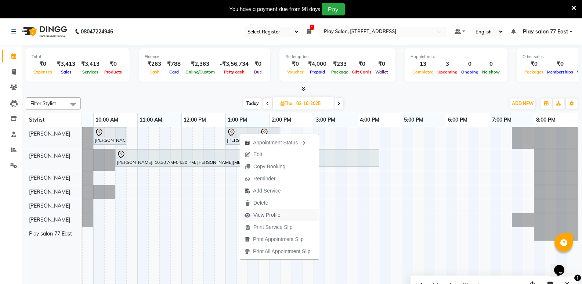
click at [268, 215] on span "View Profile" at bounding box center [267, 215] width 27 height 8
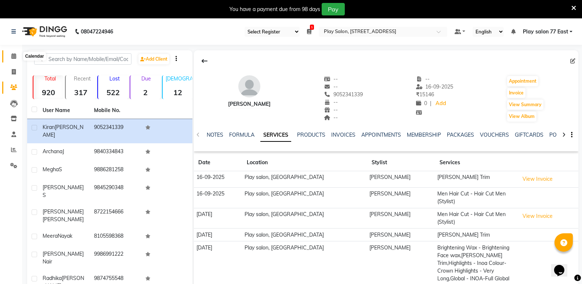
click at [12, 57] on icon at bounding box center [13, 56] width 5 height 6
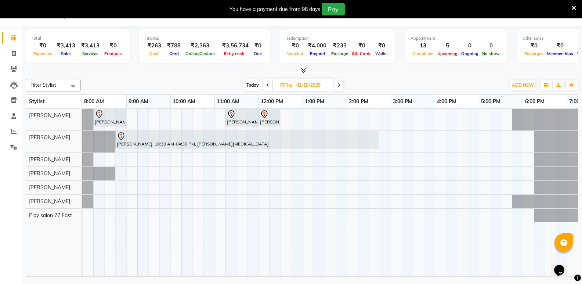
scroll to position [0, 77]
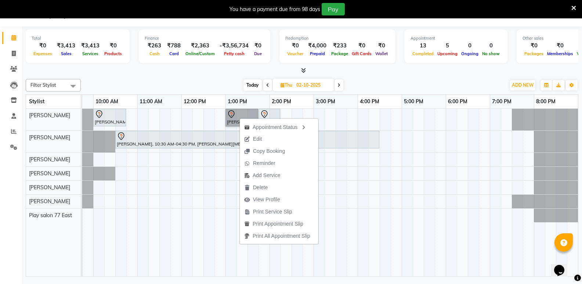
click at [208, 119] on div "[PERSON_NAME] A, 10:00 AM-10:45 AM, Hair Styling - Blowdry + shampoo + conditio…" at bounding box center [291, 193] width 573 height 168
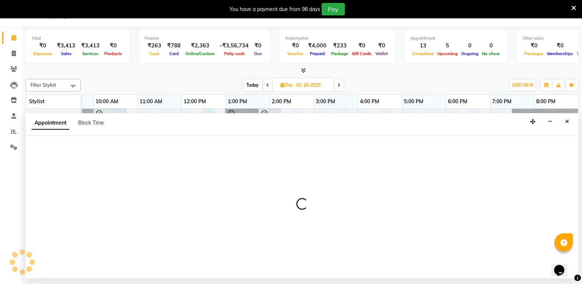
select select "84935"
select select "tentative"
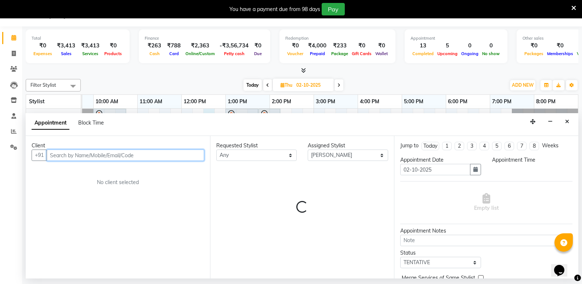
select select "750"
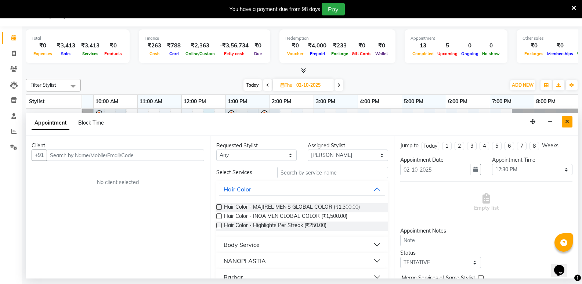
click at [568, 121] on icon "Close" at bounding box center [568, 121] width 4 height 5
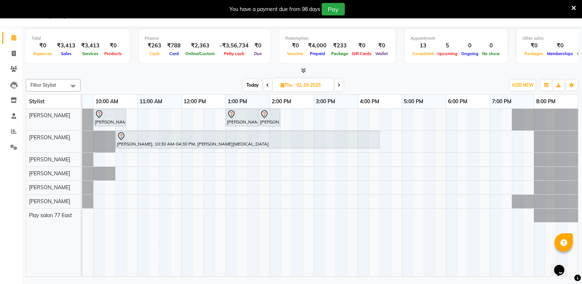
click at [253, 87] on span "Today" at bounding box center [253, 84] width 18 height 11
type input "01-10-2025"
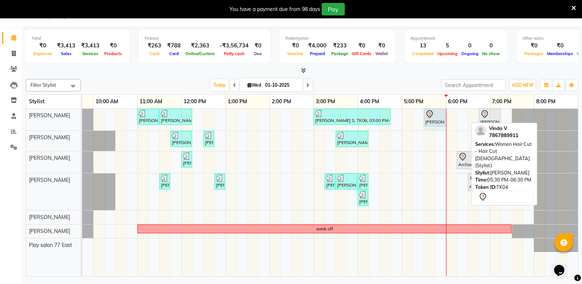
drag, startPoint x: 467, startPoint y: 116, endPoint x: 442, endPoint y: 120, distance: 25.3
click at [5, 120] on div "[PERSON_NAME] ., TK03, 11:00 AM-11:30 AM, [PERSON_NAME] Trim [PERSON_NAME], TK0…" at bounding box center [5, 120] width 0 height 22
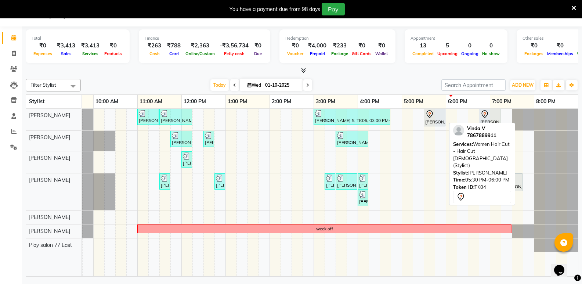
click at [439, 111] on div at bounding box center [435, 114] width 19 height 9
select select "7"
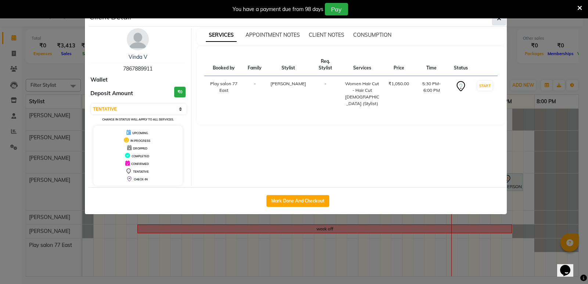
click at [495, 21] on button "button" at bounding box center [499, 18] width 14 height 14
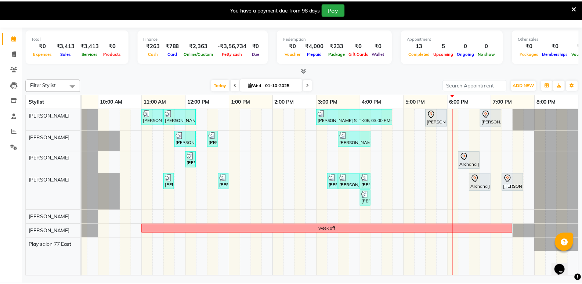
scroll to position [0, 72]
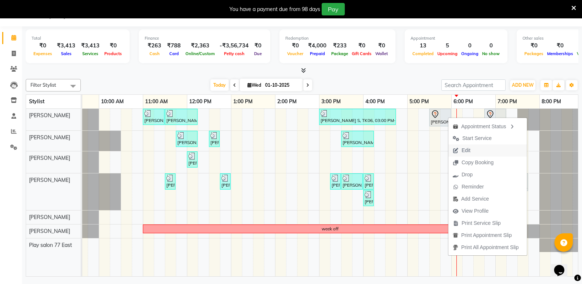
drag, startPoint x: 464, startPoint y: 146, endPoint x: 471, endPoint y: 150, distance: 8.5
click at [471, 150] on span "Edit" at bounding box center [462, 150] width 26 height 12
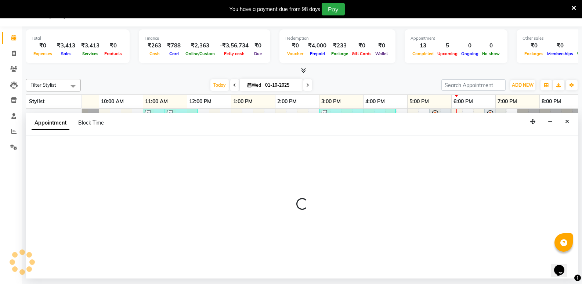
select select "tentative"
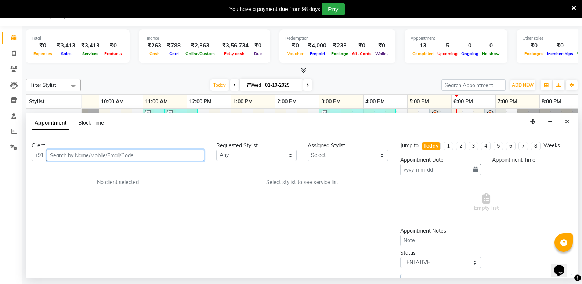
type input "01-10-2025"
select select "1050"
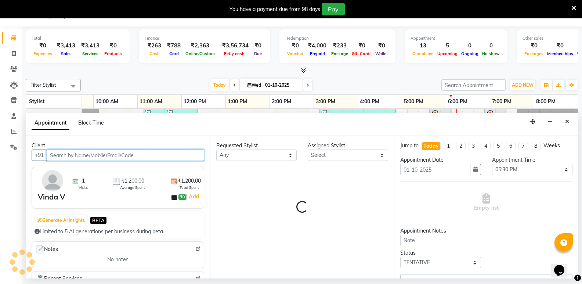
scroll to position [0, 77]
select select "84935"
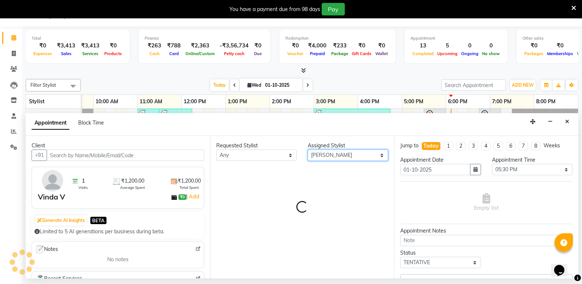
click at [328, 158] on select "Select [PERSON_NAME] [PERSON_NAME] Play salon 77 East [PERSON_NAME] [PERSON_NAM…" at bounding box center [348, 155] width 80 height 11
select select "4301"
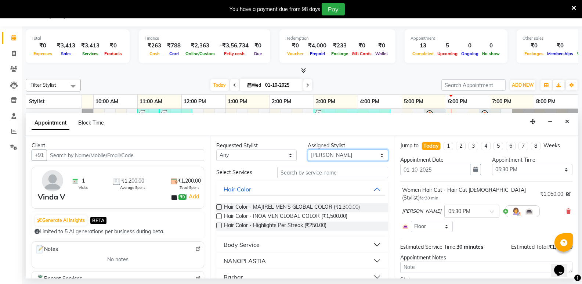
select select "84932"
click at [308, 150] on select "Select [PERSON_NAME] [PERSON_NAME] Play salon 77 East [PERSON_NAME] [PERSON_NAM…" at bounding box center [348, 155] width 80 height 11
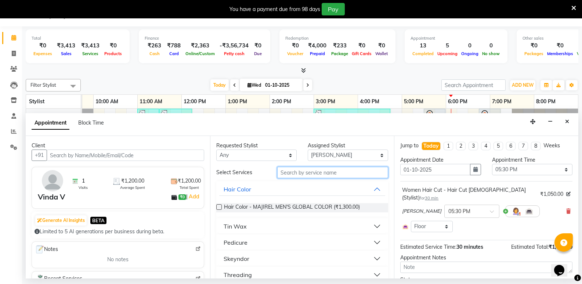
click at [319, 177] on input "text" at bounding box center [332, 172] width 111 height 11
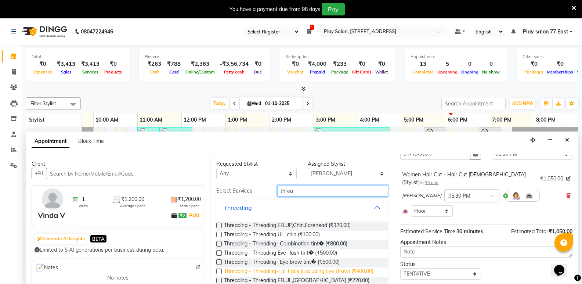
scroll to position [37, 0]
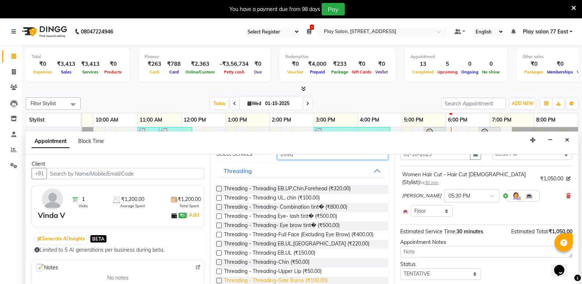
type input "threa"
click at [312, 280] on span "Threading - Threading-Side Burns (₹100.00)" at bounding box center [276, 281] width 104 height 9
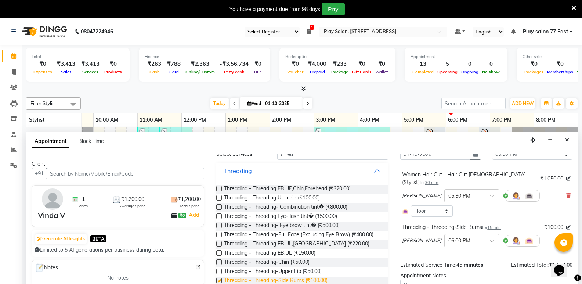
checkbox input "false"
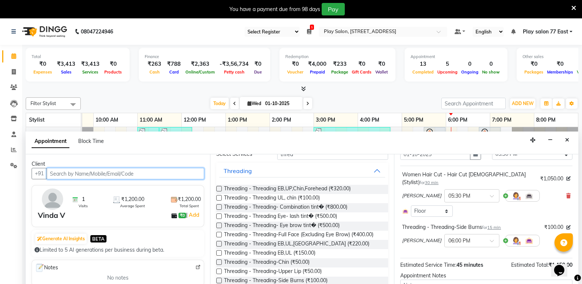
click at [75, 174] on input "text" at bounding box center [126, 173] width 158 height 11
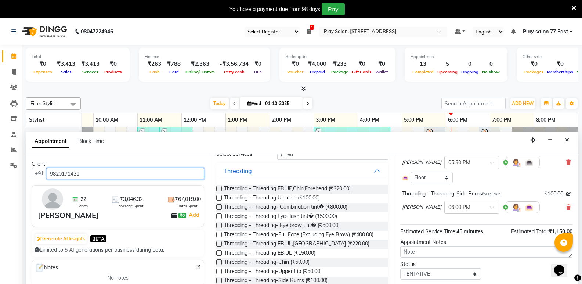
type input "9820171421"
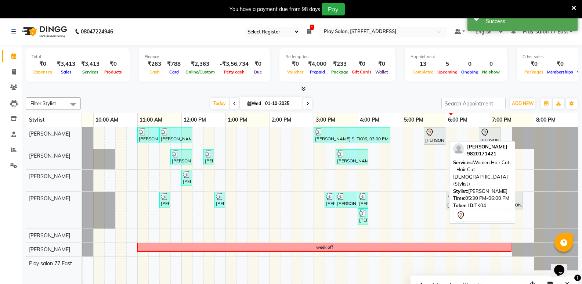
click at [434, 140] on div "[PERSON_NAME], TK04, 05:30 PM-06:00 PM, Women Hair Cut - Hair Cut [DEMOGRAPHIC_…" at bounding box center [435, 135] width 20 height 15
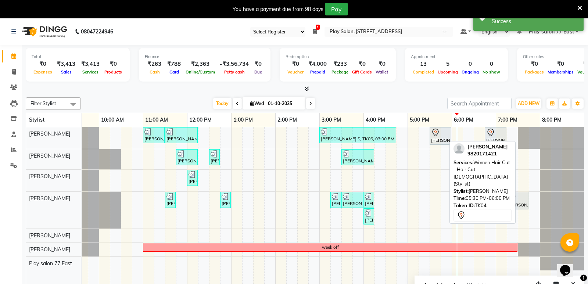
select select "7"
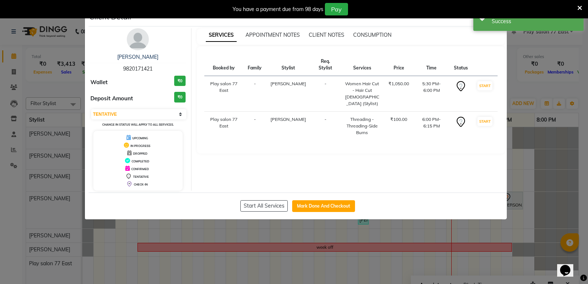
click at [342, 206] on button "Mark Done And Checkout" at bounding box center [323, 206] width 63 height 12
select select "service"
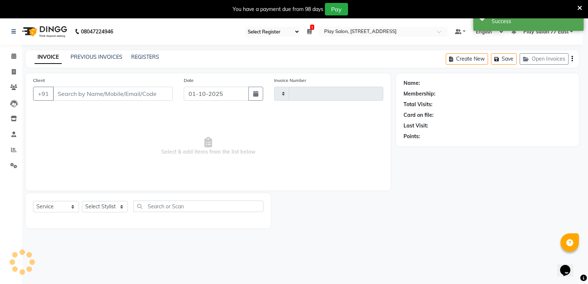
type input "1094"
select select "8547"
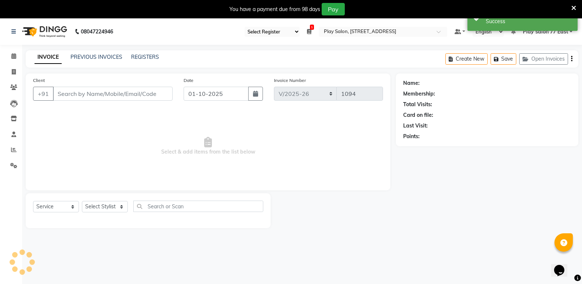
type input "9820171421"
select select "84932"
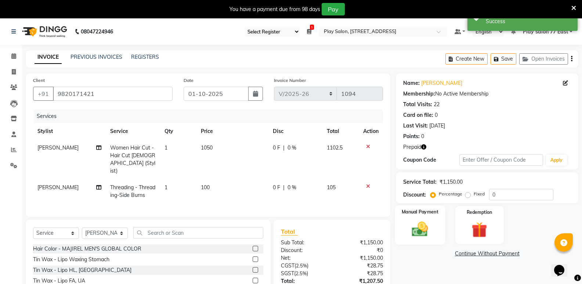
click at [433, 222] on img at bounding box center [420, 229] width 26 height 19
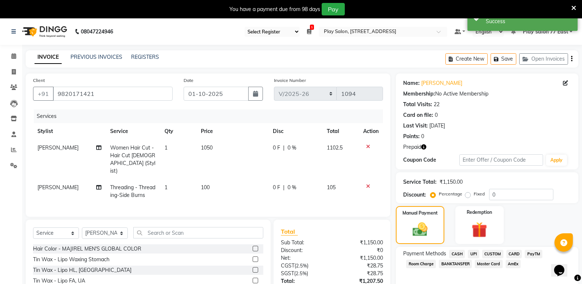
click at [211, 149] on span "1050" at bounding box center [207, 147] width 12 height 7
select select "84935"
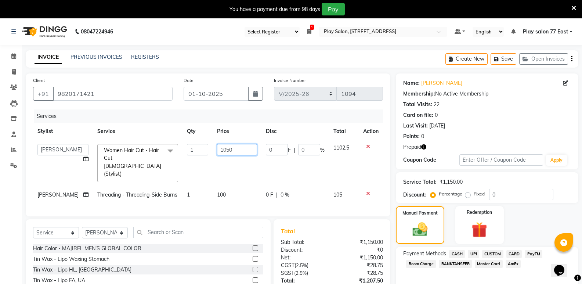
click at [239, 154] on input "1050" at bounding box center [237, 149] width 40 height 11
type input "1350"
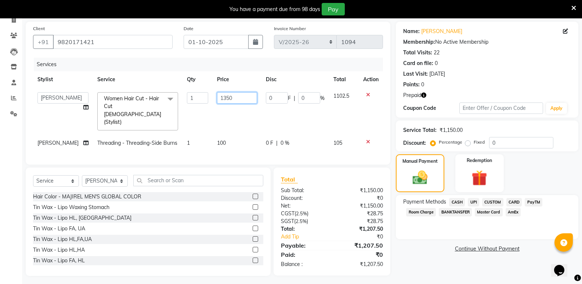
scroll to position [52, 0]
click at [433, 247] on link "Continue Without Payment" at bounding box center [488, 249] width 180 height 8
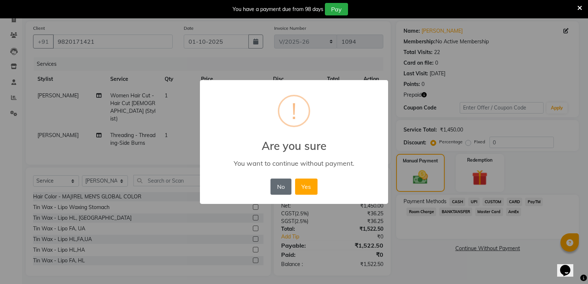
click at [282, 187] on button "No" at bounding box center [280, 187] width 21 height 16
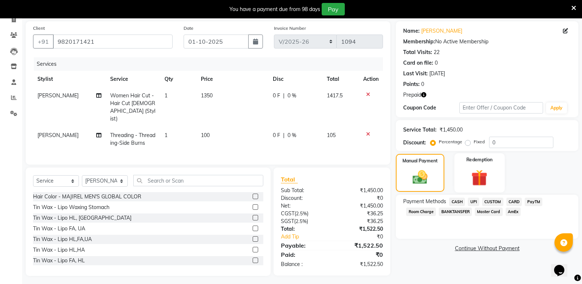
click at [473, 171] on img at bounding box center [480, 178] width 26 height 20
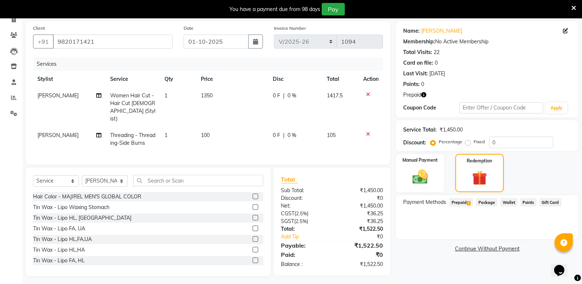
click at [467, 202] on span "1" at bounding box center [469, 203] width 4 height 4
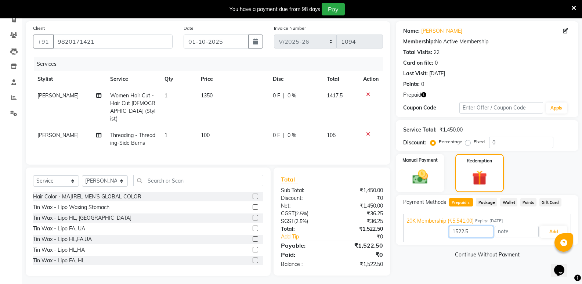
drag, startPoint x: 482, startPoint y: 234, endPoint x: 453, endPoint y: 230, distance: 28.9
click at [453, 230] on input "1522.5" at bounding box center [471, 231] width 44 height 11
type input "1450"
click at [541, 233] on button "Add" at bounding box center [554, 232] width 27 height 12
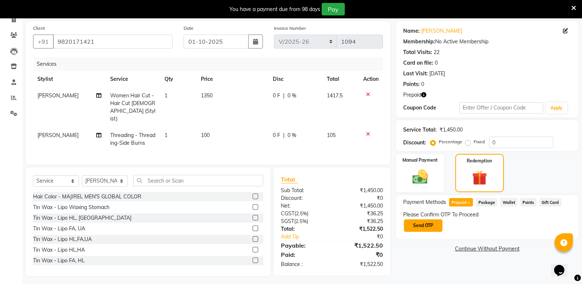
click at [434, 223] on button "Send OTP" at bounding box center [423, 225] width 39 height 12
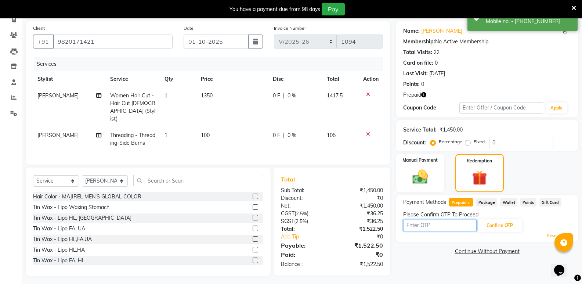
click at [459, 226] on input "text" at bounding box center [439, 225] width 73 height 11
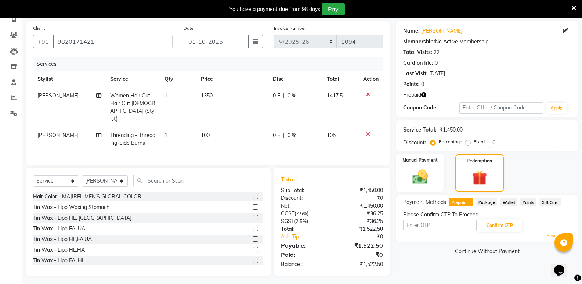
click at [421, 247] on div "Name: [PERSON_NAME] Membership: No Active Membership Total Visits: 22 Card on f…" at bounding box center [490, 148] width 188 height 255
click at [418, 227] on input "text" at bounding box center [439, 225] width 73 height 11
type input "6267"
click at [499, 227] on button "Confirm OTP" at bounding box center [500, 225] width 45 height 12
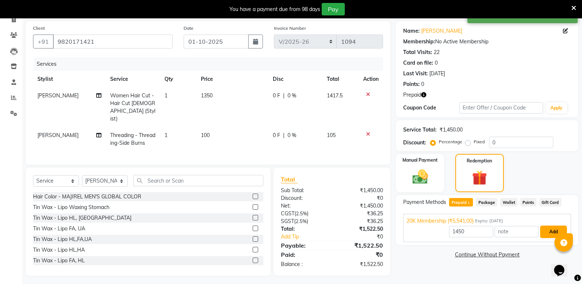
click at [551, 231] on button "Add" at bounding box center [554, 232] width 27 height 12
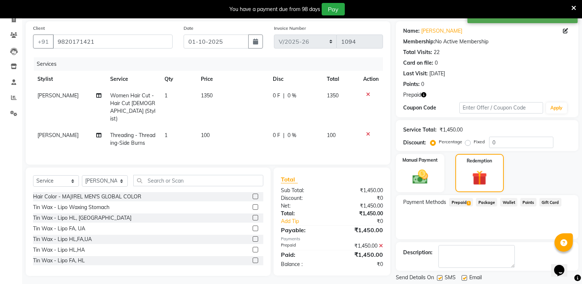
click at [474, 202] on div "Package" at bounding box center [485, 203] width 24 height 10
click at [469, 202] on span "1" at bounding box center [469, 203] width 4 height 4
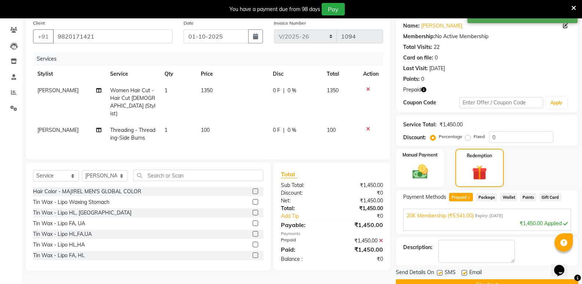
scroll to position [75, 0]
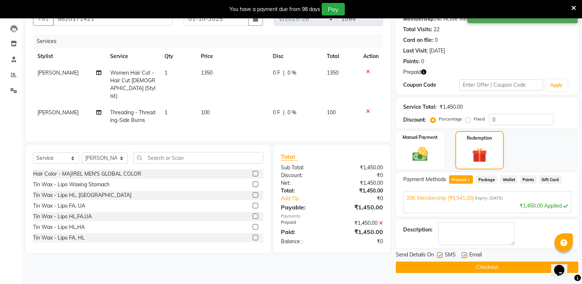
click at [504, 265] on button "Checkout" at bounding box center [487, 267] width 183 height 11
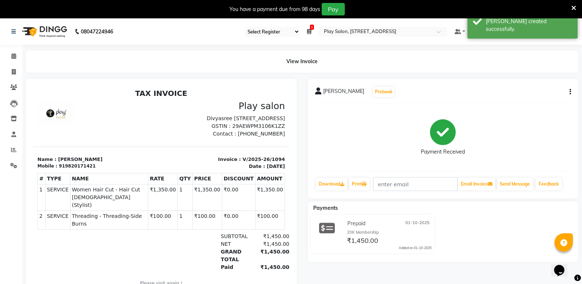
scroll to position [6, 0]
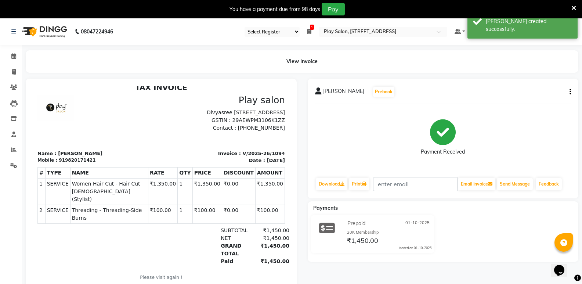
drag, startPoint x: 282, startPoint y: 242, endPoint x: 358, endPoint y: 306, distance: 99.1
click at [357, 185] on link "Print" at bounding box center [359, 184] width 21 height 12
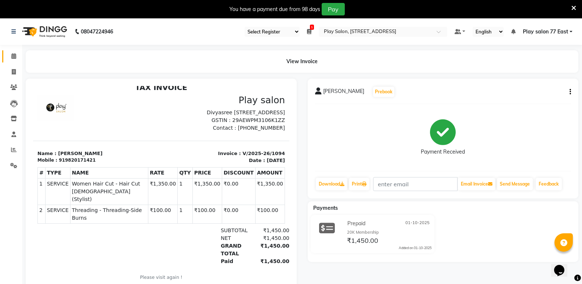
click at [7, 51] on link "Calendar" at bounding box center [11, 56] width 18 height 12
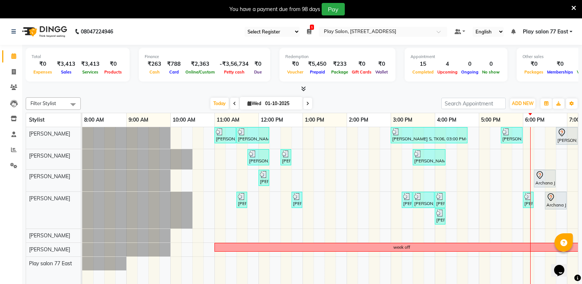
click at [531, 199] on div at bounding box center [531, 211] width 0 height 168
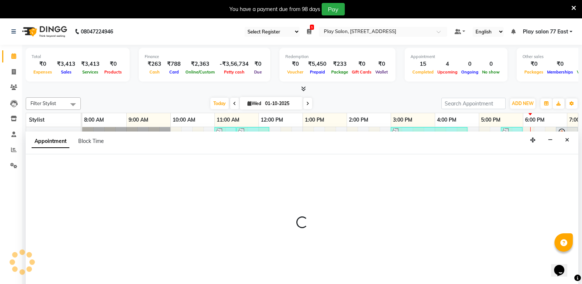
select select "84932"
select select "tentative"
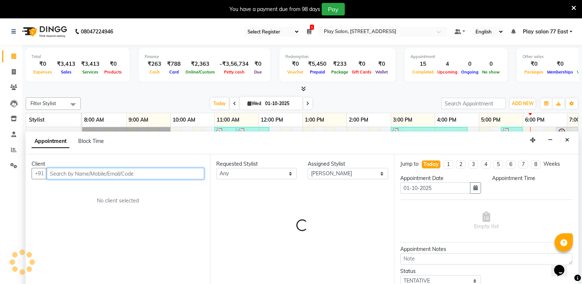
select select "1080"
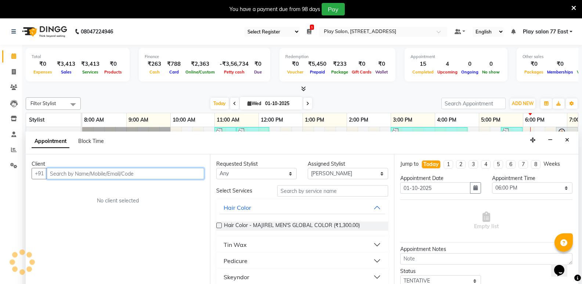
scroll to position [18, 0]
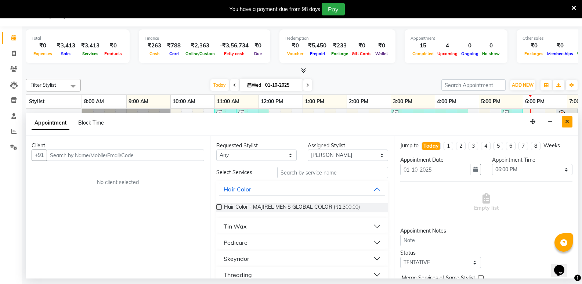
click at [567, 123] on icon "Close" at bounding box center [568, 121] width 4 height 5
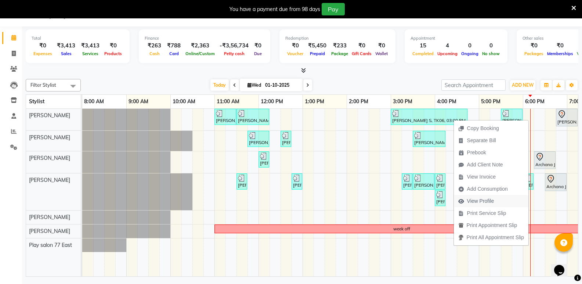
click at [482, 202] on span "View Profile" at bounding box center [480, 201] width 27 height 8
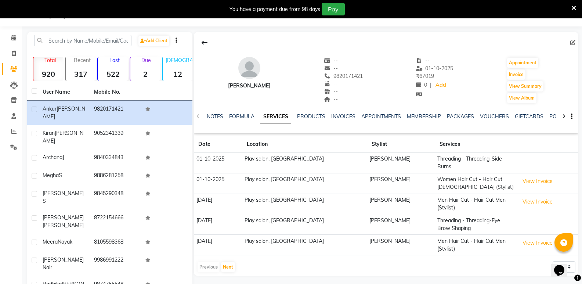
click at [560, 118] on div at bounding box center [564, 116] width 8 height 14
click at [421, 120] on div "MEMBERSHIP" at bounding box center [418, 117] width 34 height 8
click at [421, 117] on link "MEMBERSHIP" at bounding box center [418, 116] width 34 height 7
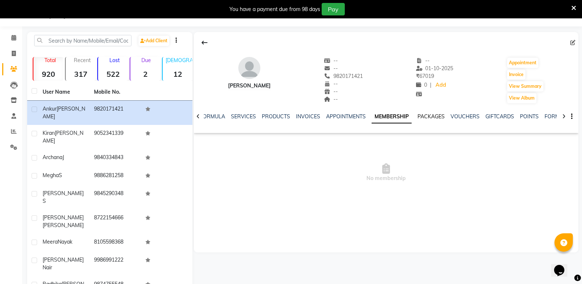
click at [429, 119] on link "PACKAGES" at bounding box center [431, 116] width 27 height 7
click at [454, 115] on link "VOUCHERS" at bounding box center [459, 116] width 29 height 7
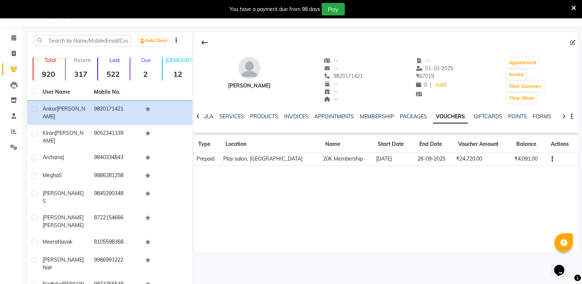
drag, startPoint x: 353, startPoint y: 107, endPoint x: 353, endPoint y: 121, distance: 13.2
click at [353, 121] on div "NOTES FORMULA SERVICES PRODUCTS INVOICES APPOINTMENTS MEMBERSHIP PACKAGES VOUCH…" at bounding box center [386, 116] width 385 height 25
click at [355, 105] on div "NOTES FORMULA SERVICES PRODUCTS INVOICES APPOINTMENTS MEMBERSHIP PACKAGES VOUCH…" at bounding box center [386, 116] width 385 height 25
drag, startPoint x: 360, startPoint y: 75, endPoint x: 353, endPoint y: 87, distance: 13.8
click at [330, 73] on span "9820171421" at bounding box center [343, 76] width 39 height 7
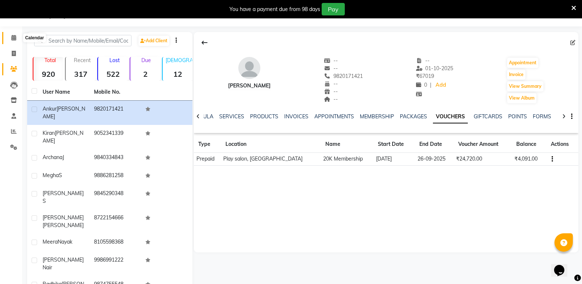
click at [11, 36] on icon at bounding box center [13, 38] width 5 height 6
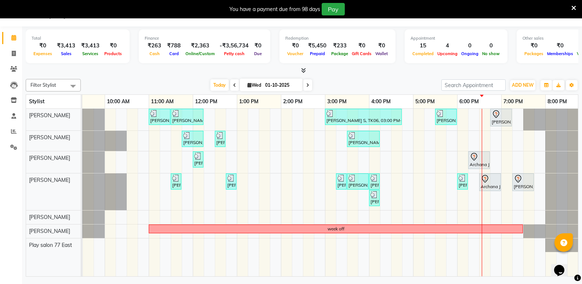
scroll to position [0, 77]
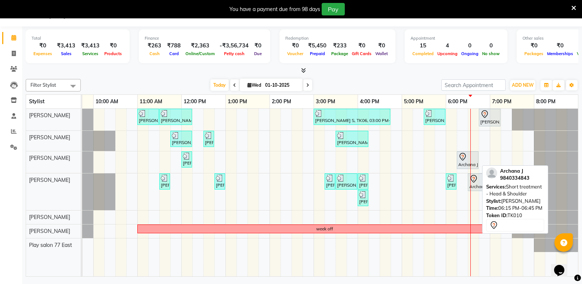
click at [467, 162] on div "Archana J, TK10, 06:15 PM-06:45 PM, Short treatment - Head & Shoulder" at bounding box center [468, 159] width 20 height 15
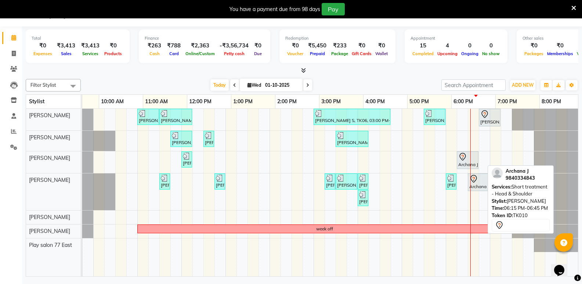
scroll to position [0, 72]
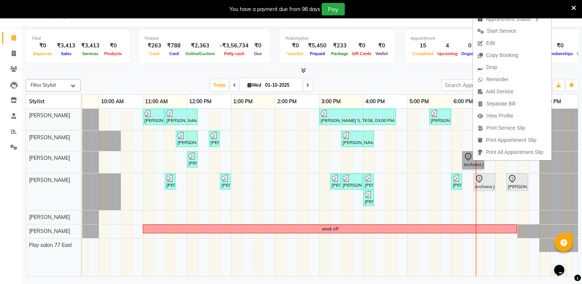
click at [410, 154] on div "[PERSON_NAME] ., TK03, 11:00 AM-11:30 AM, [PERSON_NAME] Trim [PERSON_NAME], TK0…" at bounding box center [297, 193] width 573 height 168
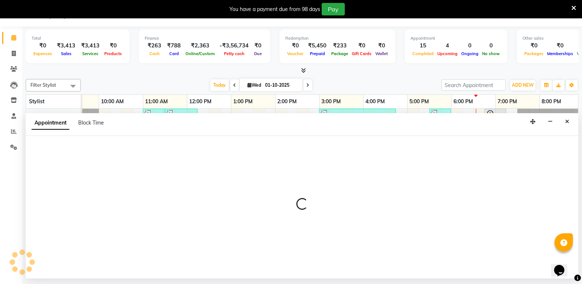
select select "84937"
select select "tentative"
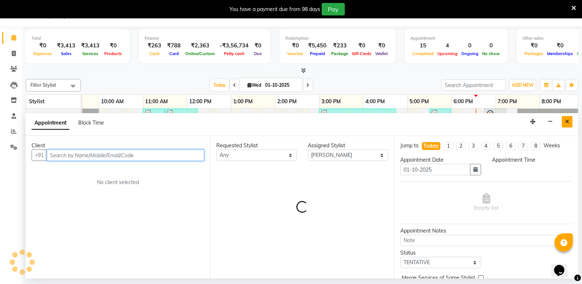
select select "1020"
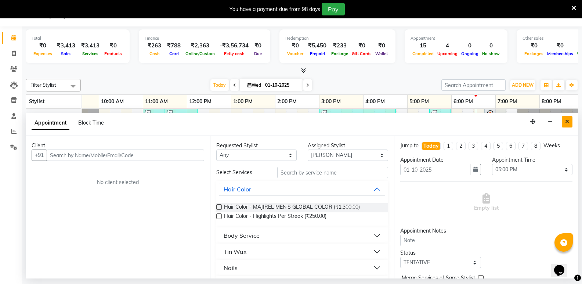
click at [566, 121] on icon "Close" at bounding box center [568, 121] width 4 height 5
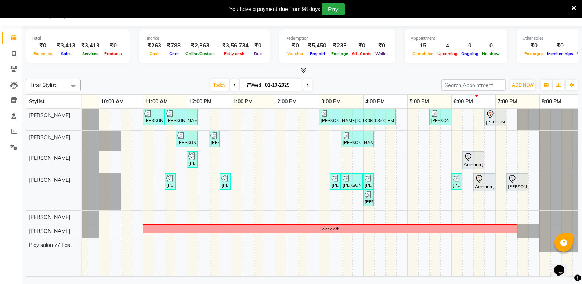
click at [480, 137] on div "[PERSON_NAME] ., TK03, 11:00 AM-11:30 AM, [PERSON_NAME] Trim [PERSON_NAME], TK0…" at bounding box center [297, 193] width 573 height 168
select select "84936"
select select "tentative"
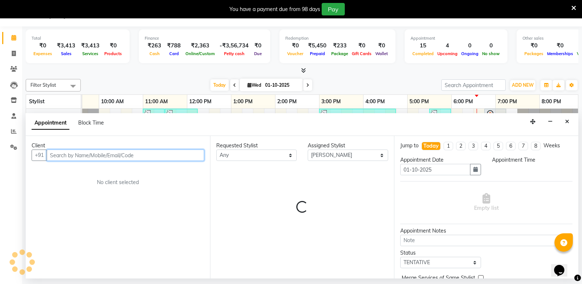
select select "1110"
click at [57, 157] on input "text" at bounding box center [126, 155] width 158 height 11
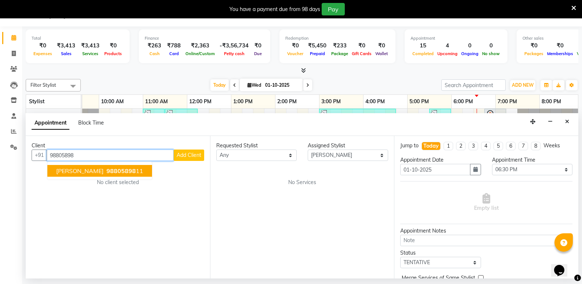
click at [87, 170] on span "[PERSON_NAME]" at bounding box center [79, 170] width 47 height 7
type input "9880589811"
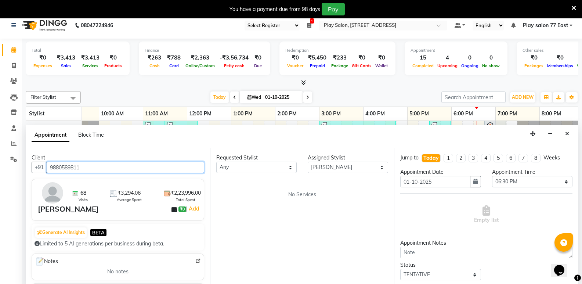
scroll to position [0, 0]
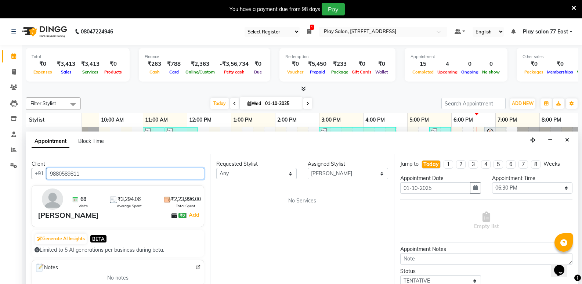
drag, startPoint x: 50, startPoint y: 174, endPoint x: 92, endPoint y: 173, distance: 42.6
click at [92, 173] on input "9880589811" at bounding box center [126, 173] width 158 height 11
click at [566, 140] on icon "Close" at bounding box center [568, 139] width 4 height 5
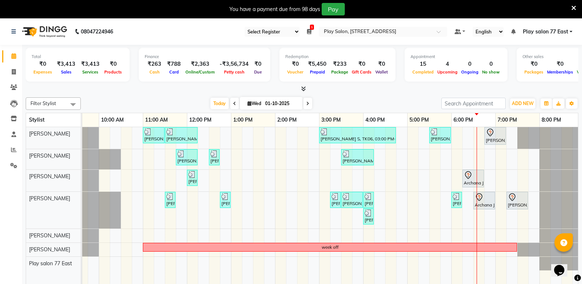
click at [482, 158] on div "[PERSON_NAME] ., TK03, 11:00 AM-11:30 AM, [PERSON_NAME] Trim [PERSON_NAME], TK0…" at bounding box center [297, 211] width 573 height 168
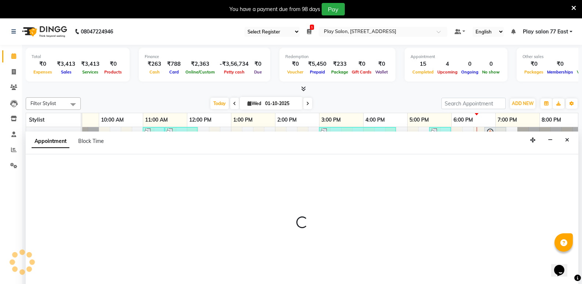
select select "84936"
select select "1110"
select select "tentative"
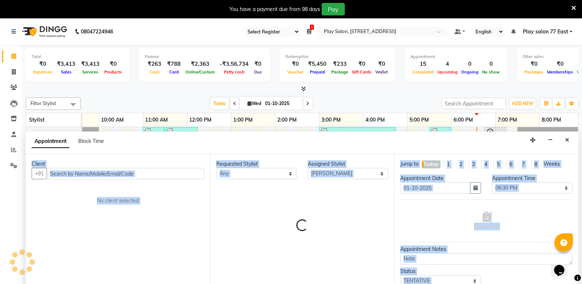
scroll to position [18, 0]
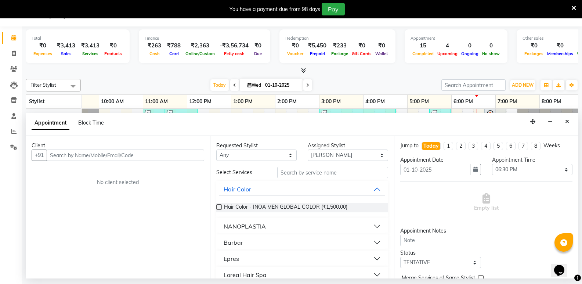
click at [54, 153] on input "text" at bounding box center [126, 155] width 158 height 11
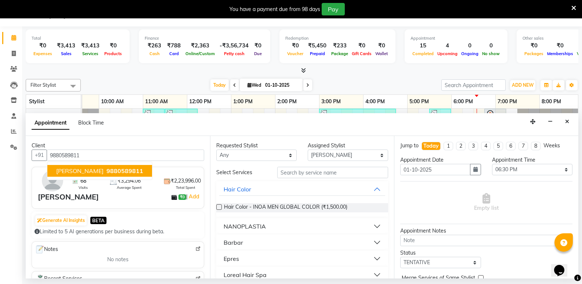
type input "9880589811"
click at [301, 172] on input "text" at bounding box center [332, 172] width 111 height 11
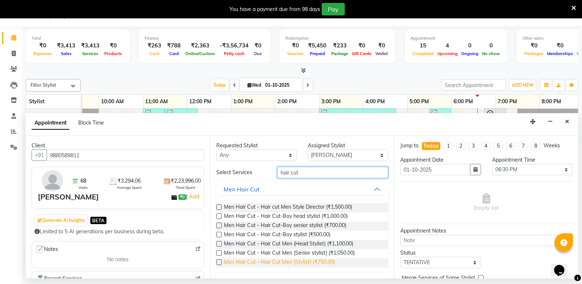
type input "hair cut"
click at [322, 262] on span "Men Hair Cut - Hair Cut Men (Stylist) (₹750.00)" at bounding box center [279, 262] width 111 height 9
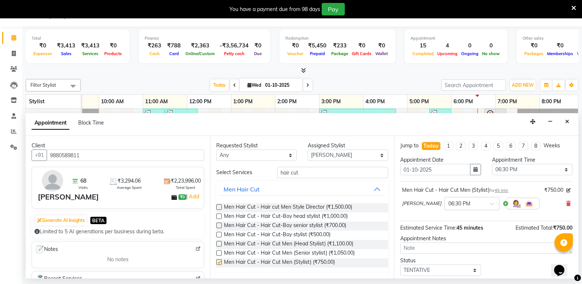
checkbox input "false"
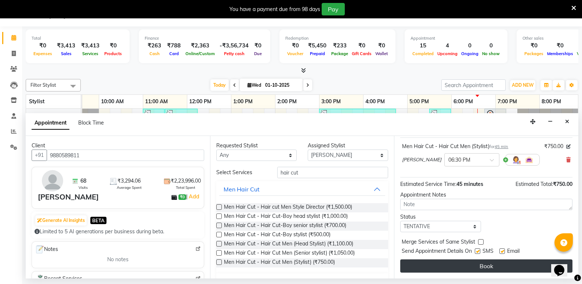
click at [485, 266] on button "Book" at bounding box center [487, 265] width 172 height 13
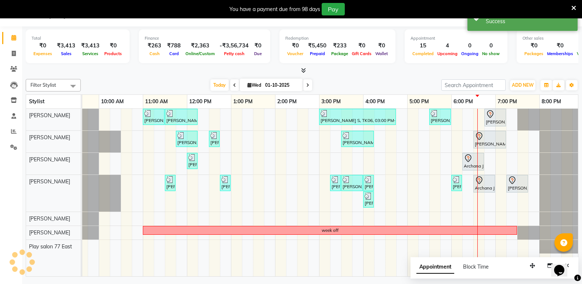
scroll to position [0, 0]
